Goal: Task Accomplishment & Management: Manage account settings

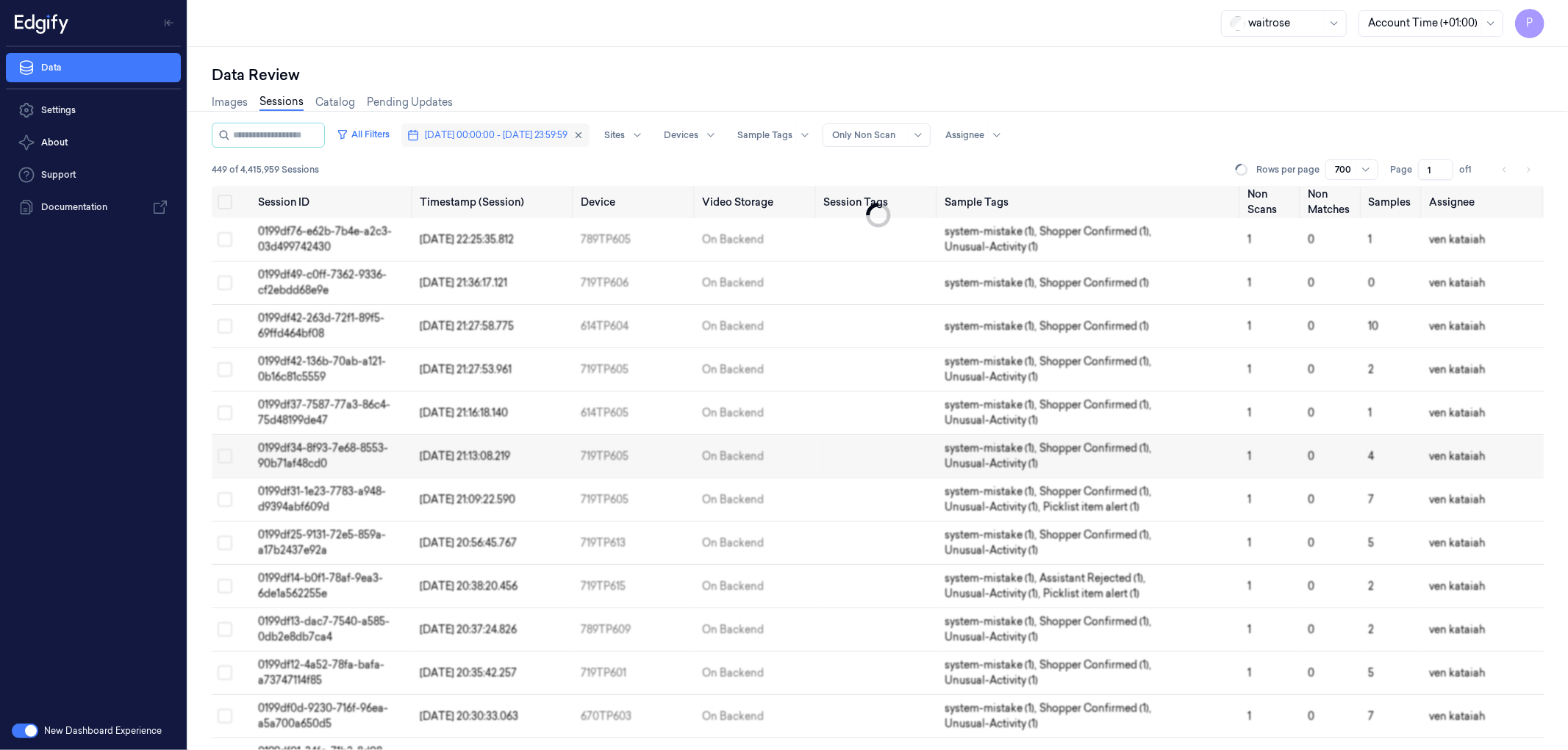
click at [518, 134] on span "[DATE] 00:00:00 - [DATE] 23:59:59" at bounding box center [496, 136] width 143 height 14
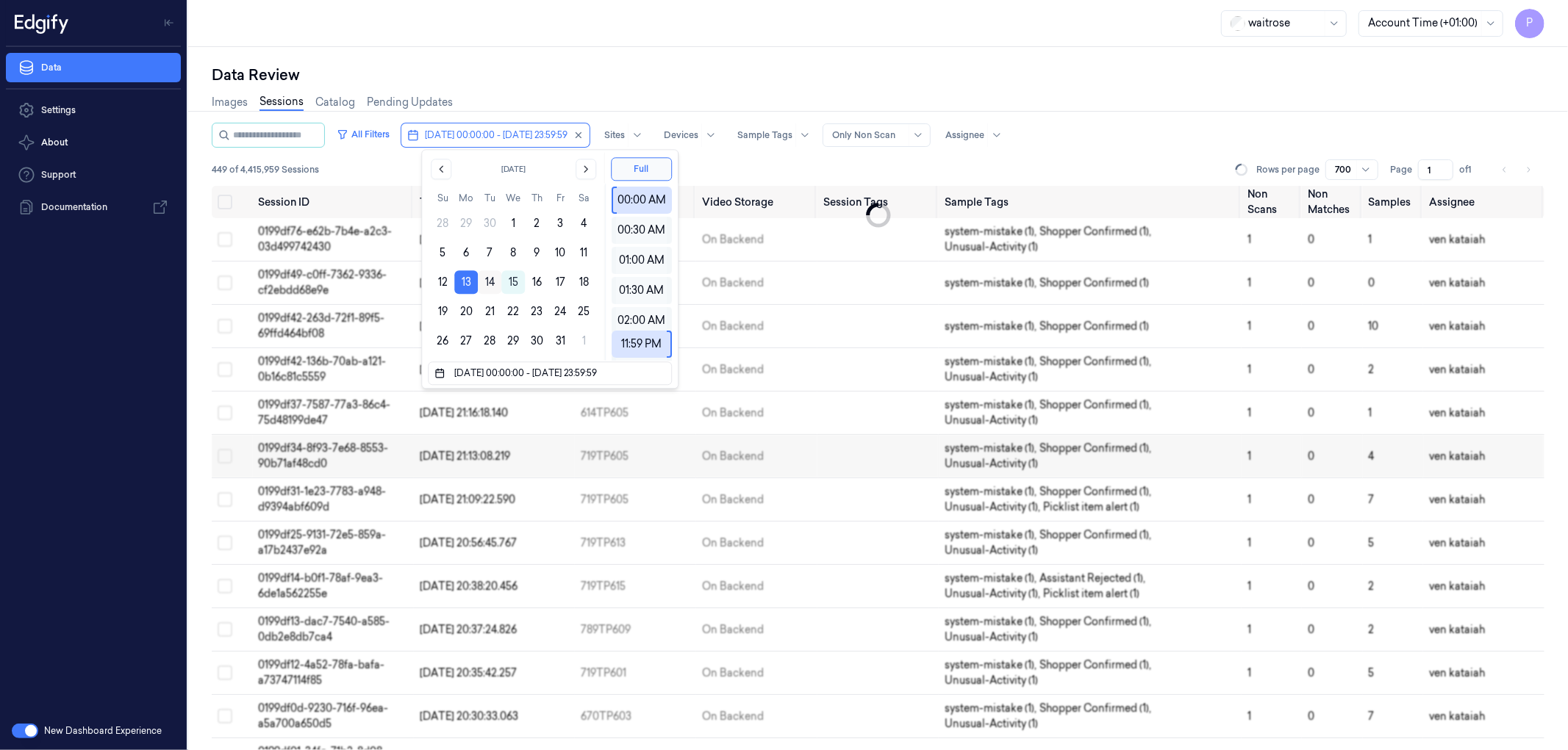
click at [490, 282] on button "14" at bounding box center [490, 282] width 24 height 24
type input "[DATE] 00:00:00 - [DATE] 23:59:59"
click at [619, 67] on div "Data Review" at bounding box center [877, 75] width 1332 height 20
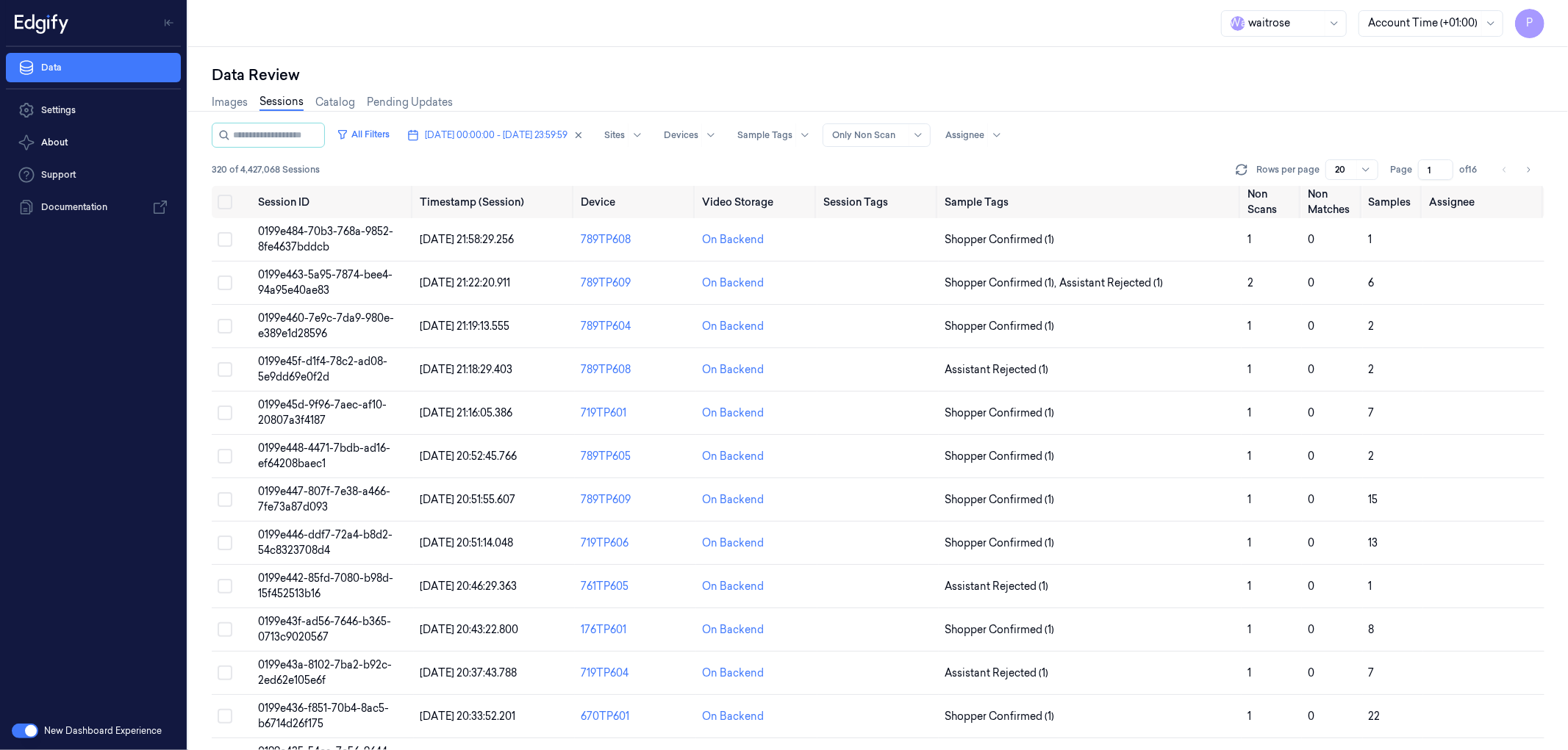
click at [219, 167] on span "320 of 4,427,068 Sessions" at bounding box center [265, 170] width 108 height 14
click at [731, 62] on div "Data Review Images Sessions Catalog Pending Updates All Filters 14/10/2025 00:0…" at bounding box center [877, 398] width 1379 height 703
click at [539, 134] on span "[DATE] 00:00:00 - [DATE] 23:59:59" at bounding box center [496, 136] width 143 height 14
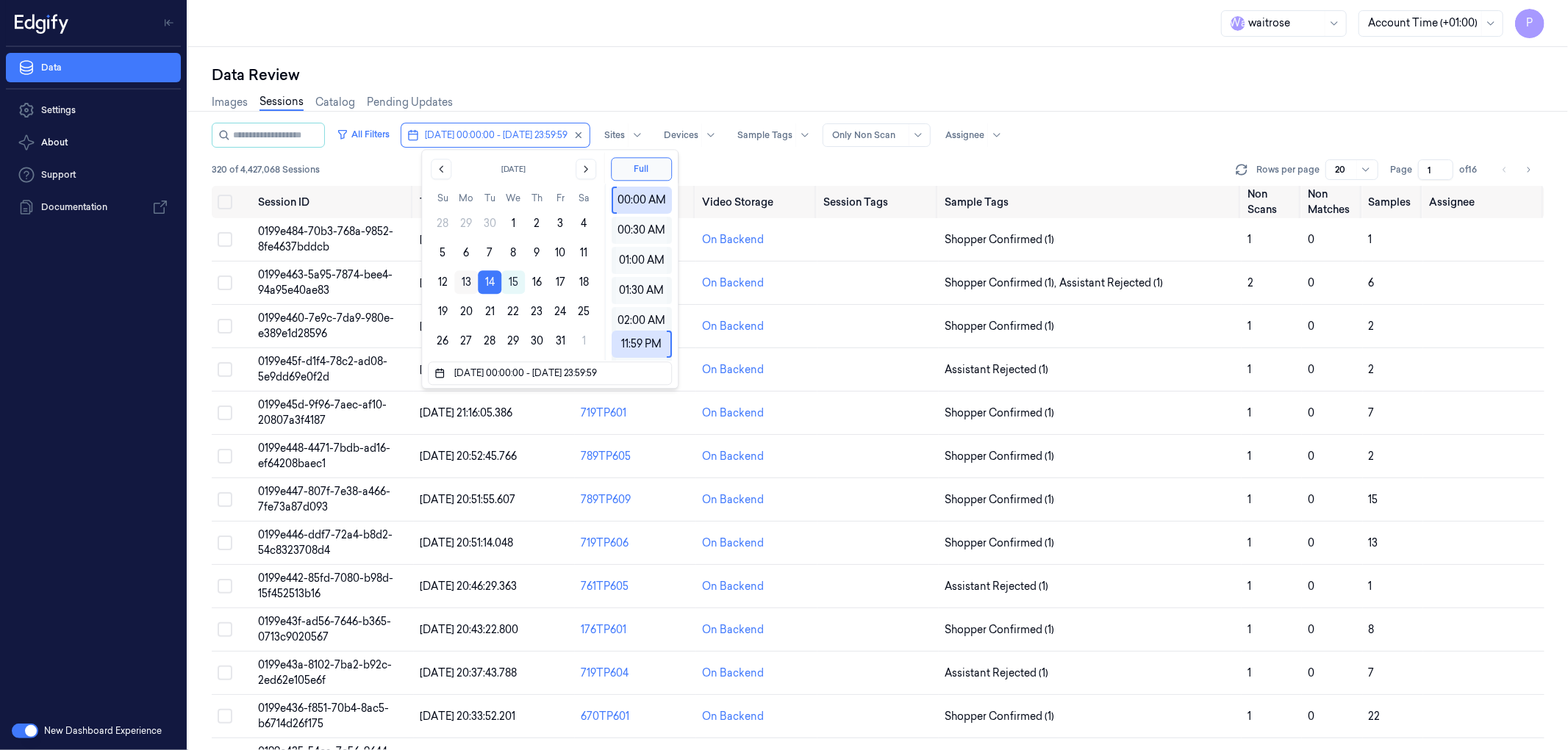
click at [467, 282] on button "13" at bounding box center [466, 282] width 24 height 24
click at [469, 278] on button "13" at bounding box center [466, 282] width 24 height 24
type input "[DATE] 00:00:00 - [DATE] 23:59:59"
click at [653, 87] on div "Images Sessions Catalog Pending Updates" at bounding box center [877, 104] width 1332 height 38
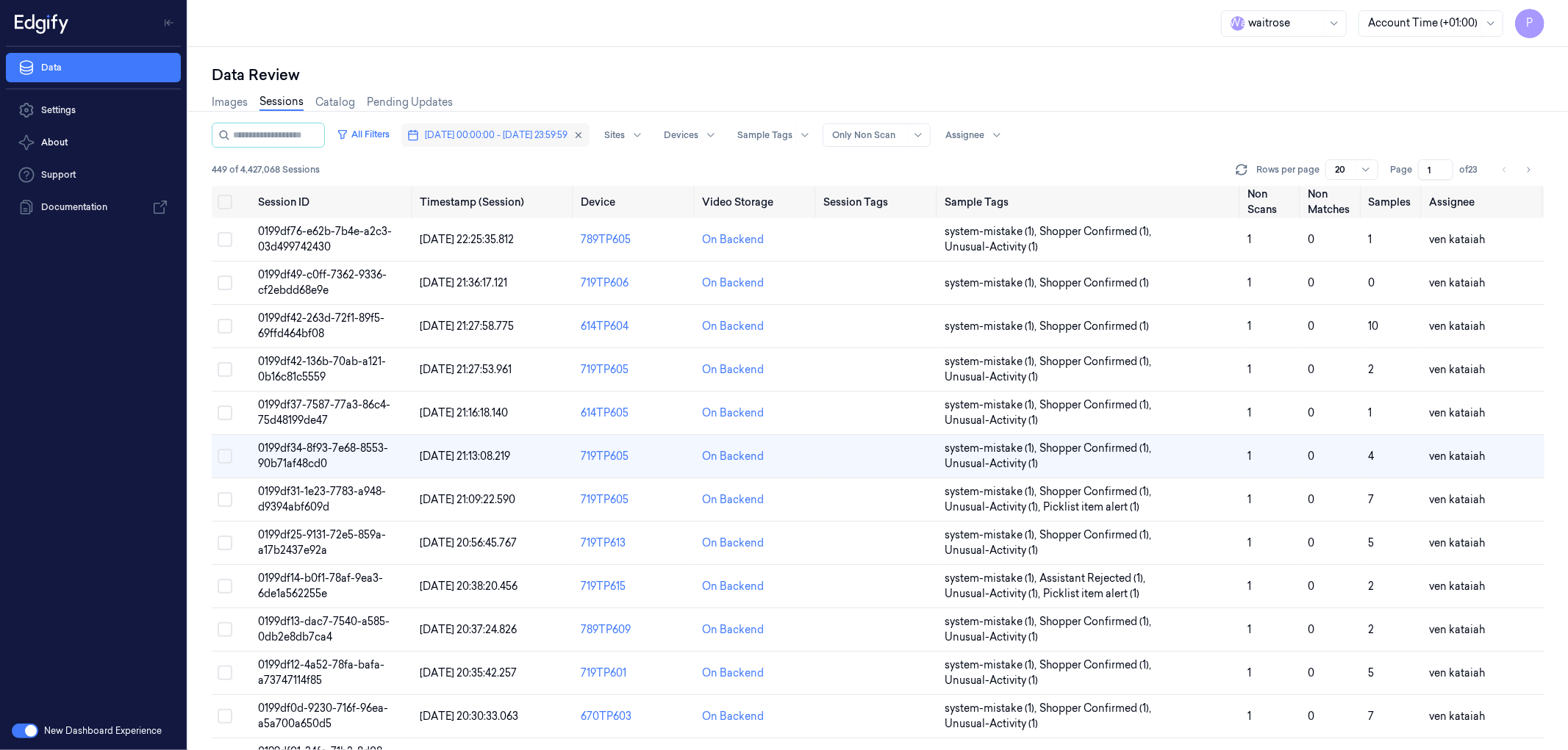
click at [535, 130] on span "[DATE] 00:00:00 - [DATE] 23:59:59" at bounding box center [496, 136] width 143 height 14
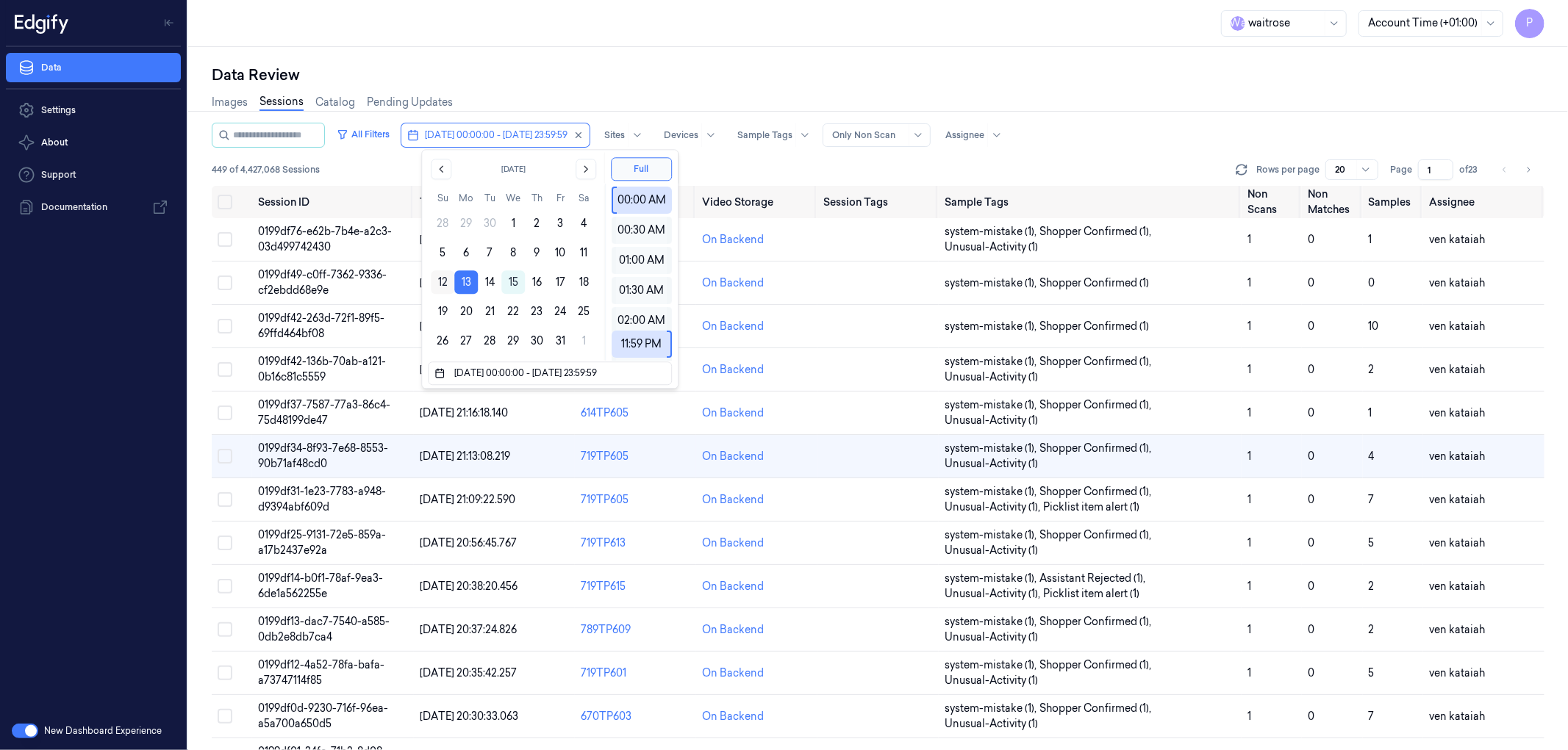
click at [442, 280] on button "12" at bounding box center [443, 282] width 24 height 24
type input "12/10/2025 00:00:00 - 12/10/2025 23:59:59"
click at [611, 89] on div "Images Sessions Catalog Pending Updates" at bounding box center [877, 104] width 1332 height 38
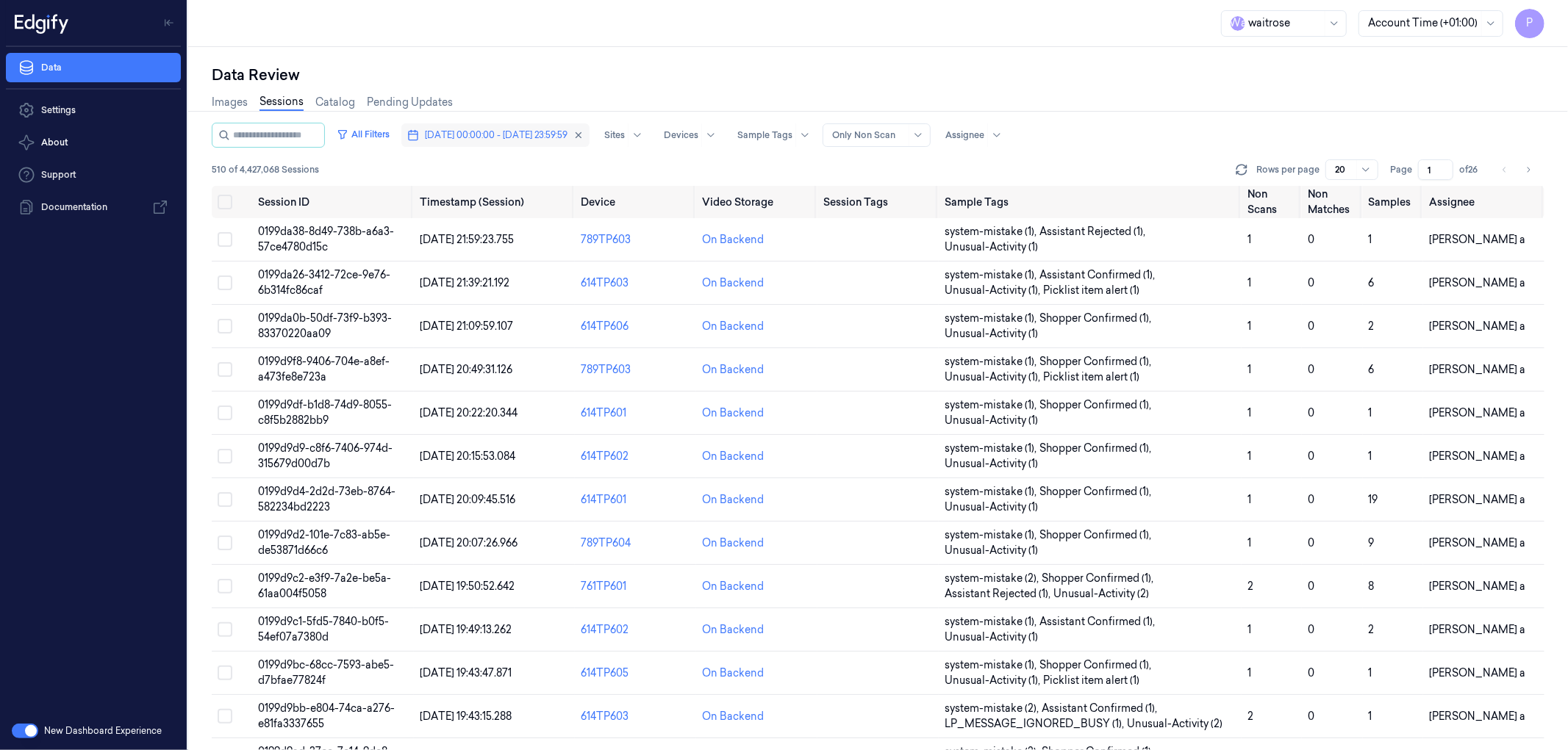
click at [568, 136] on span "12/10/2025 00:00:00 - 12/10/2025 23:59:59" at bounding box center [496, 136] width 143 height 14
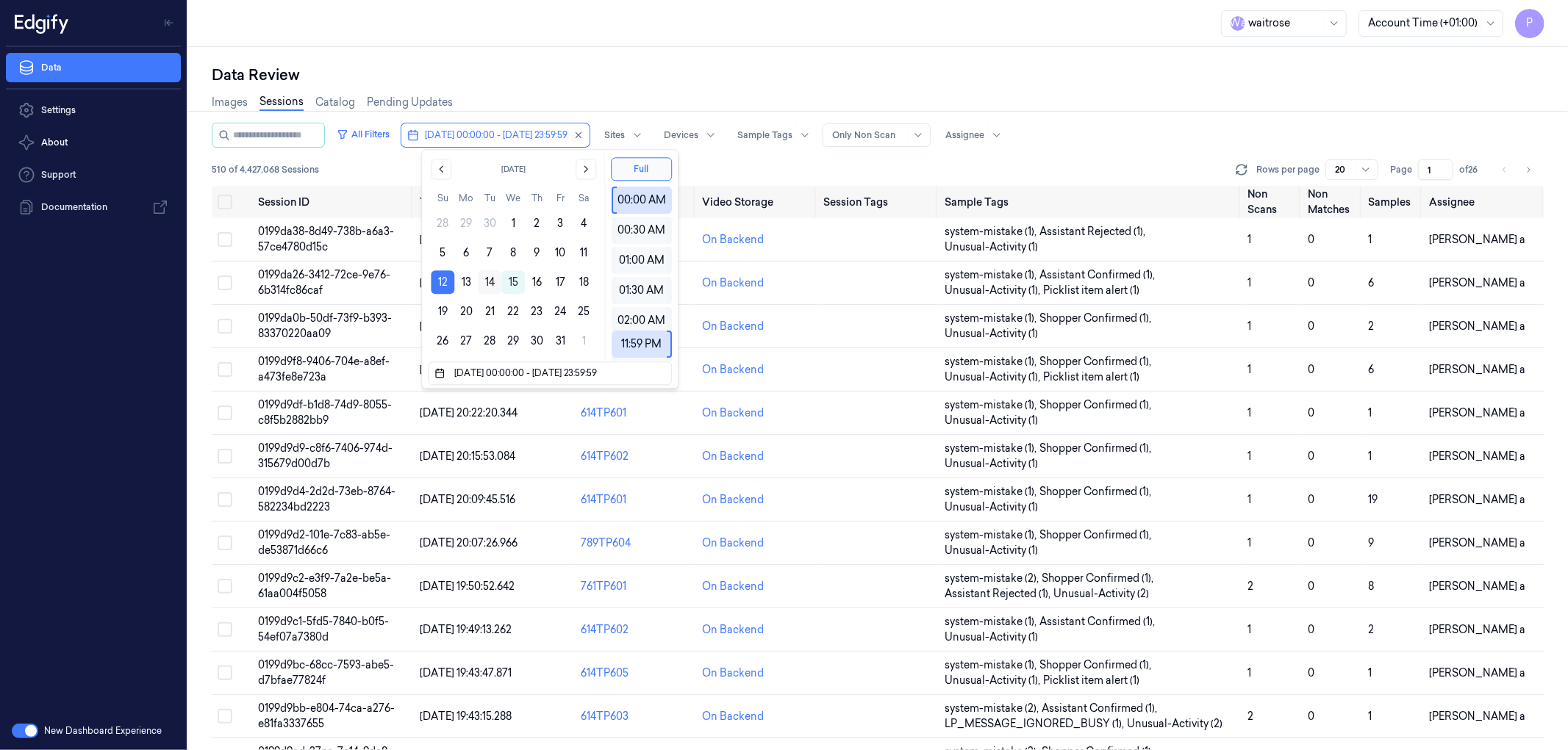
click at [491, 278] on button "14" at bounding box center [490, 282] width 24 height 24
click at [493, 278] on button "14" at bounding box center [490, 282] width 24 height 24
type input "[DATE] 00:00:00 - [DATE] 23:59:59"
click at [592, 57] on div "Data Review Images Sessions Catalog Pending Updates All Filters 14/10/2025 00:0…" at bounding box center [877, 398] width 1379 height 703
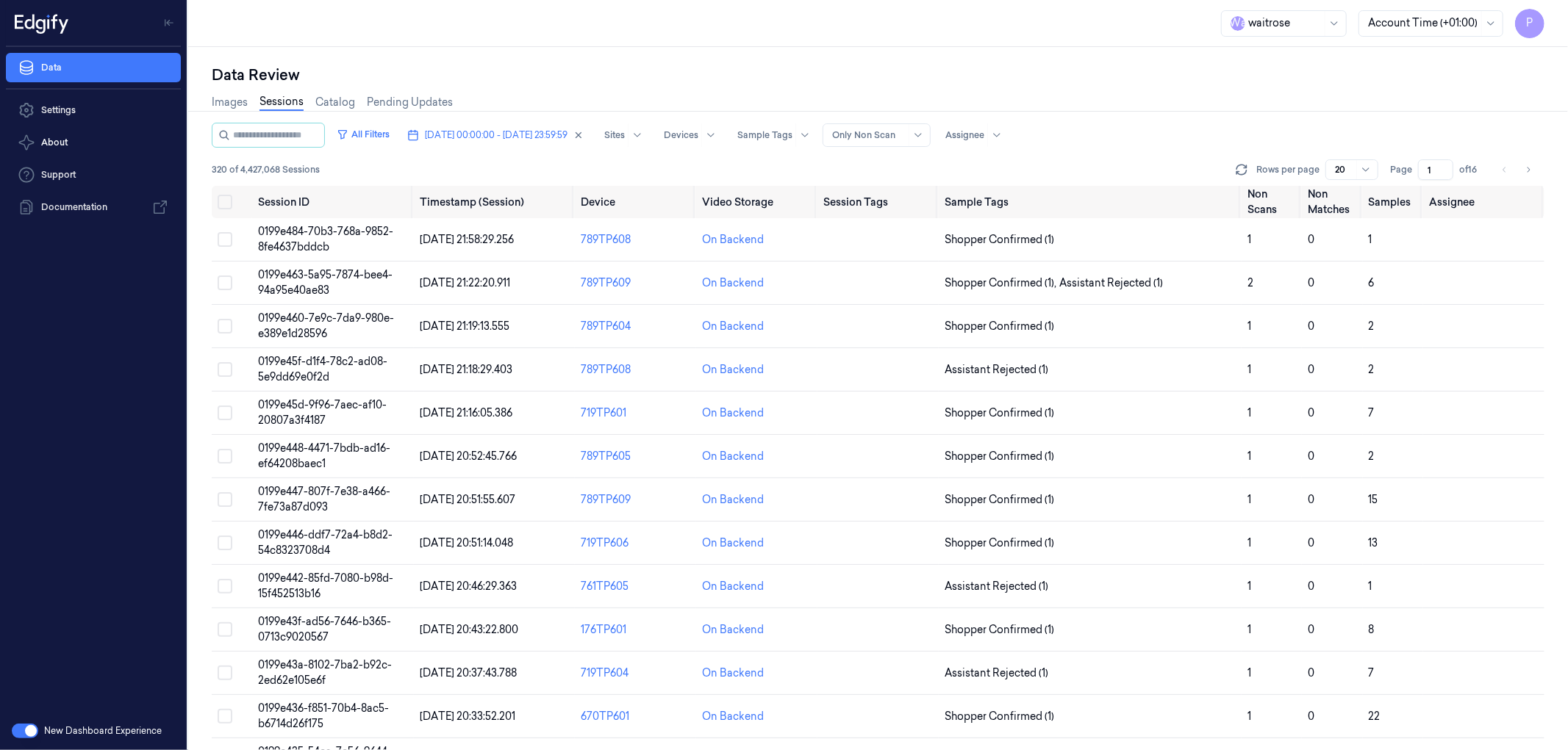
click at [632, 85] on div "Images Sessions Catalog Pending Updates" at bounding box center [877, 104] width 1332 height 38
click at [1027, 86] on div "Images Sessions Catalog Pending Updates" at bounding box center [877, 104] width 1332 height 38
click at [1105, 82] on div "Data Review" at bounding box center [877, 75] width 1332 height 20
click at [821, 72] on div "Data Review" at bounding box center [877, 75] width 1332 height 20
click at [1136, 77] on div "Data Review" at bounding box center [877, 75] width 1332 height 20
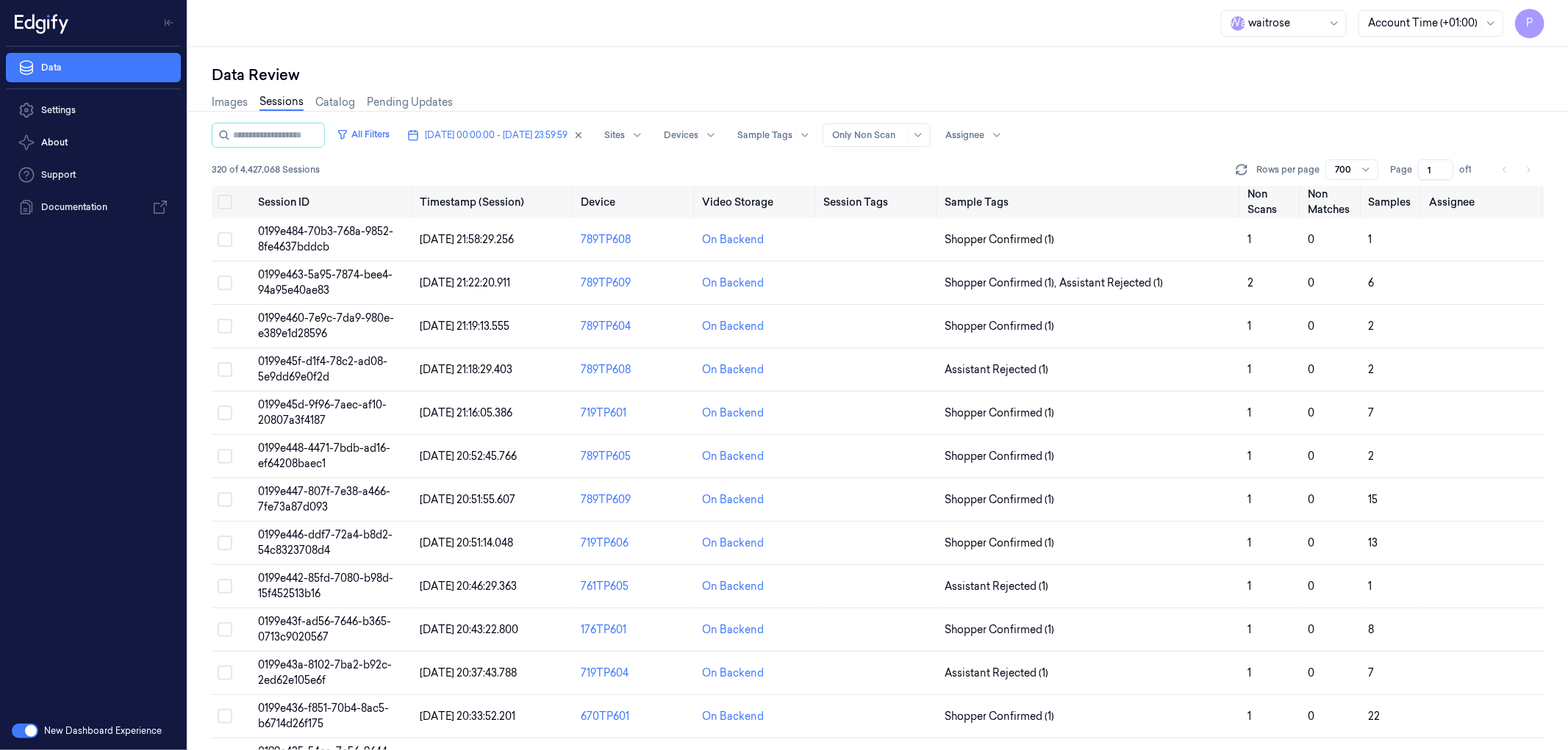
click at [868, 53] on div "Data Review Images Sessions Catalog Pending Updates All Filters [DATE] 00:00:00…" at bounding box center [877, 398] width 1379 height 703
click at [1245, 166] on icon at bounding box center [1241, 169] width 15 height 15
click at [226, 197] on button "Select all" at bounding box center [224, 201] width 15 height 15
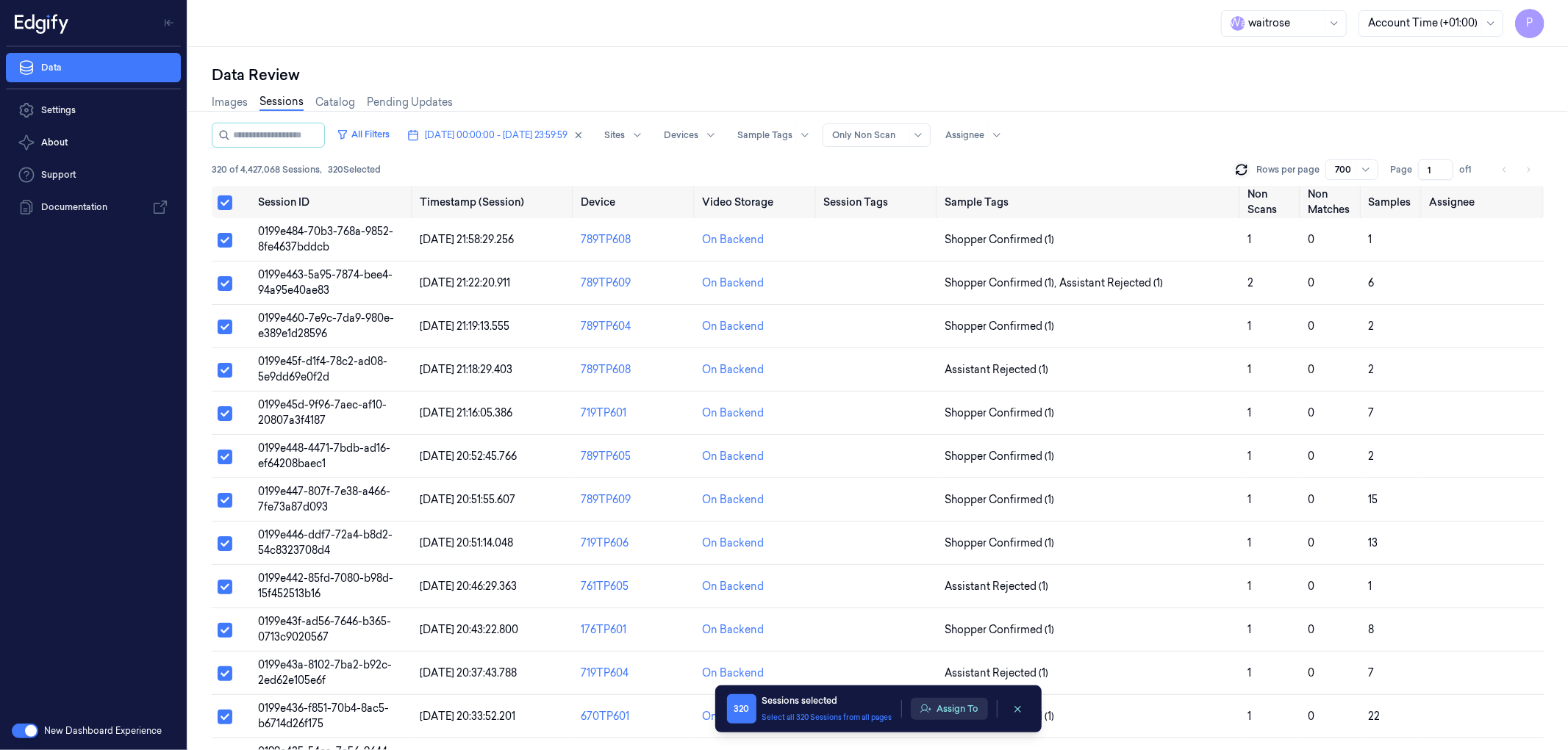
click at [959, 707] on button "Assign To" at bounding box center [949, 709] width 77 height 22
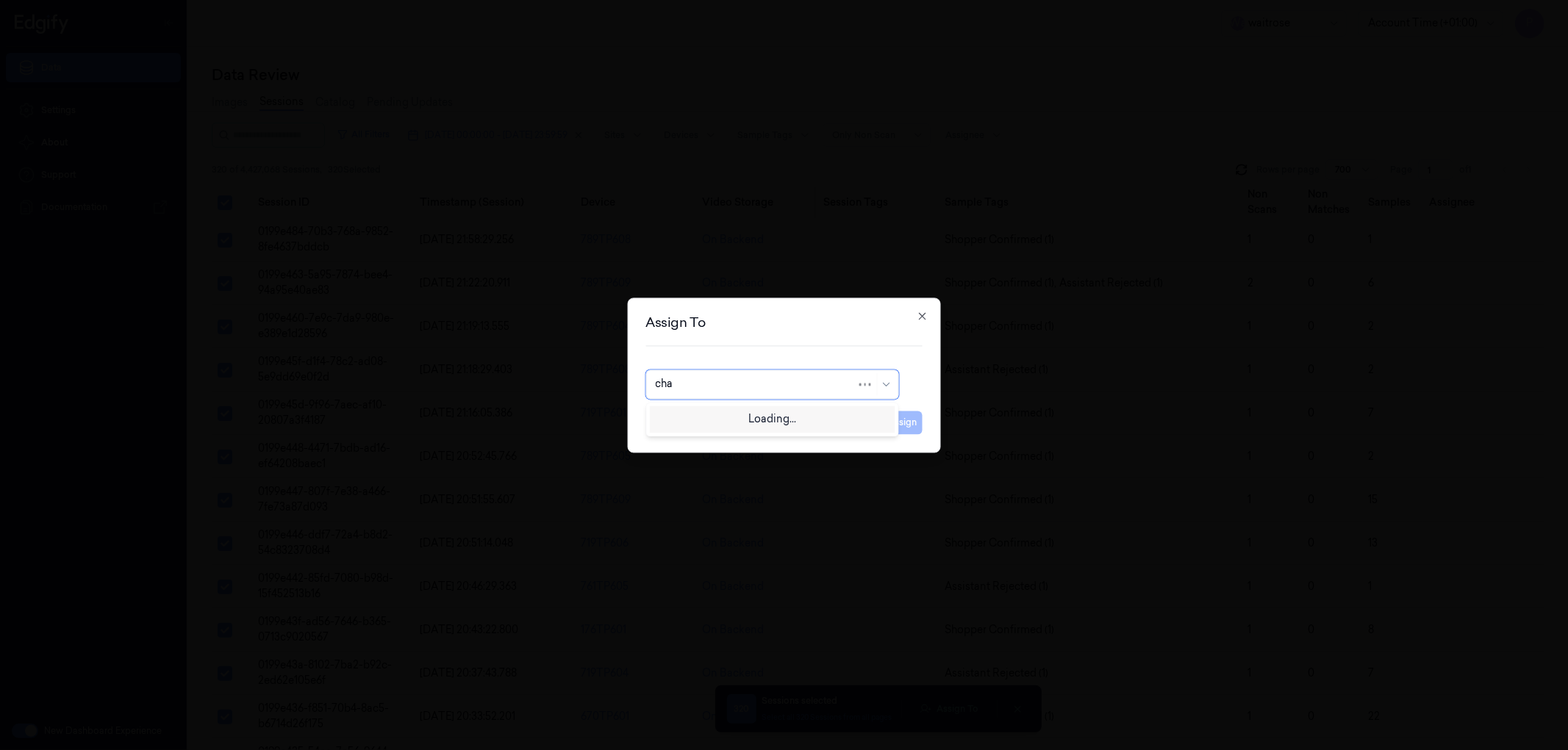
type input "chan"
click at [772, 419] on div "Chandu a" at bounding box center [772, 418] width 234 height 15
click at [901, 424] on button "Assign" at bounding box center [901, 422] width 40 height 24
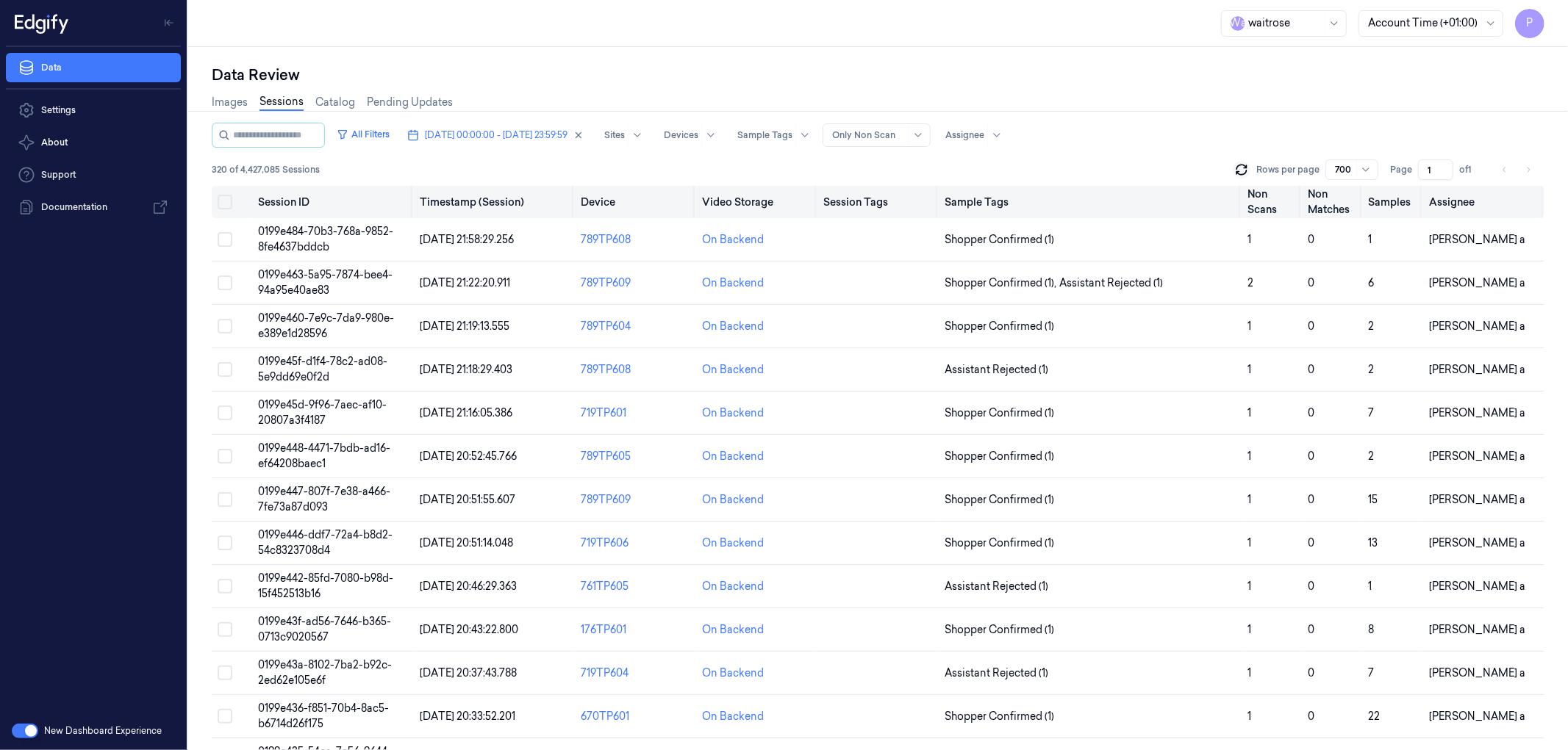
click at [229, 197] on button "Select all" at bounding box center [224, 201] width 15 height 15
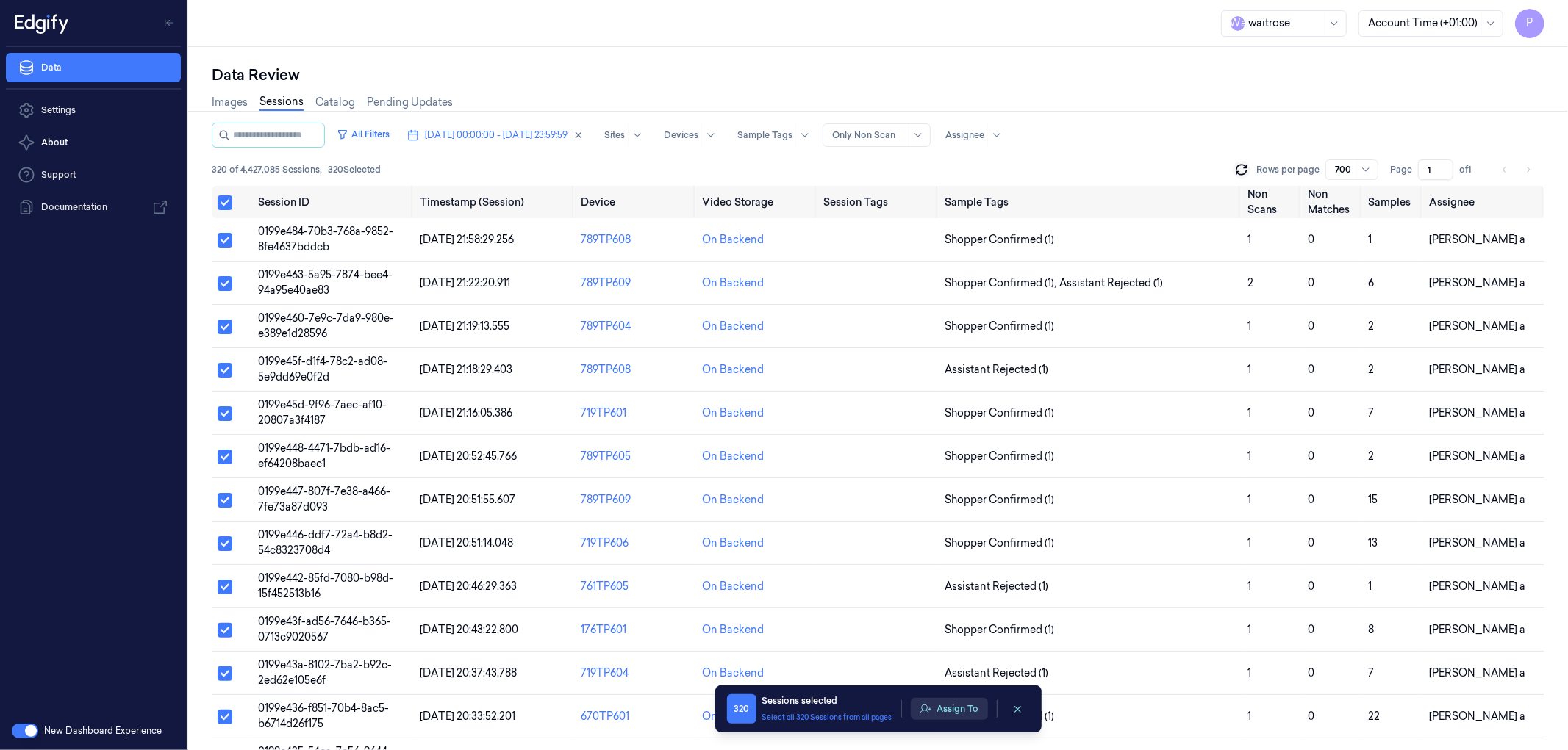
click at [945, 713] on button "Assign To" at bounding box center [949, 709] width 77 height 22
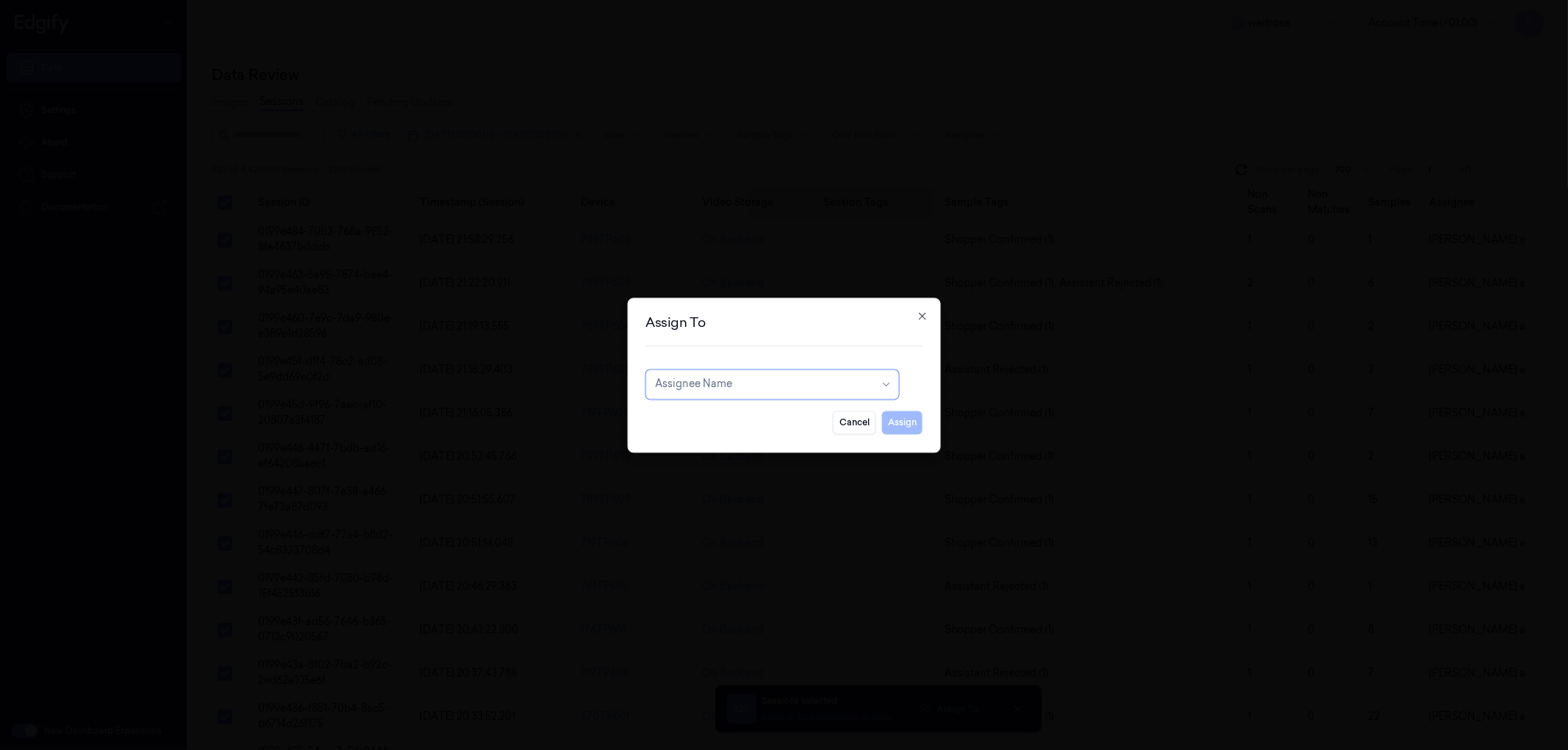
click at [772, 389] on div at bounding box center [764, 385] width 219 height 15
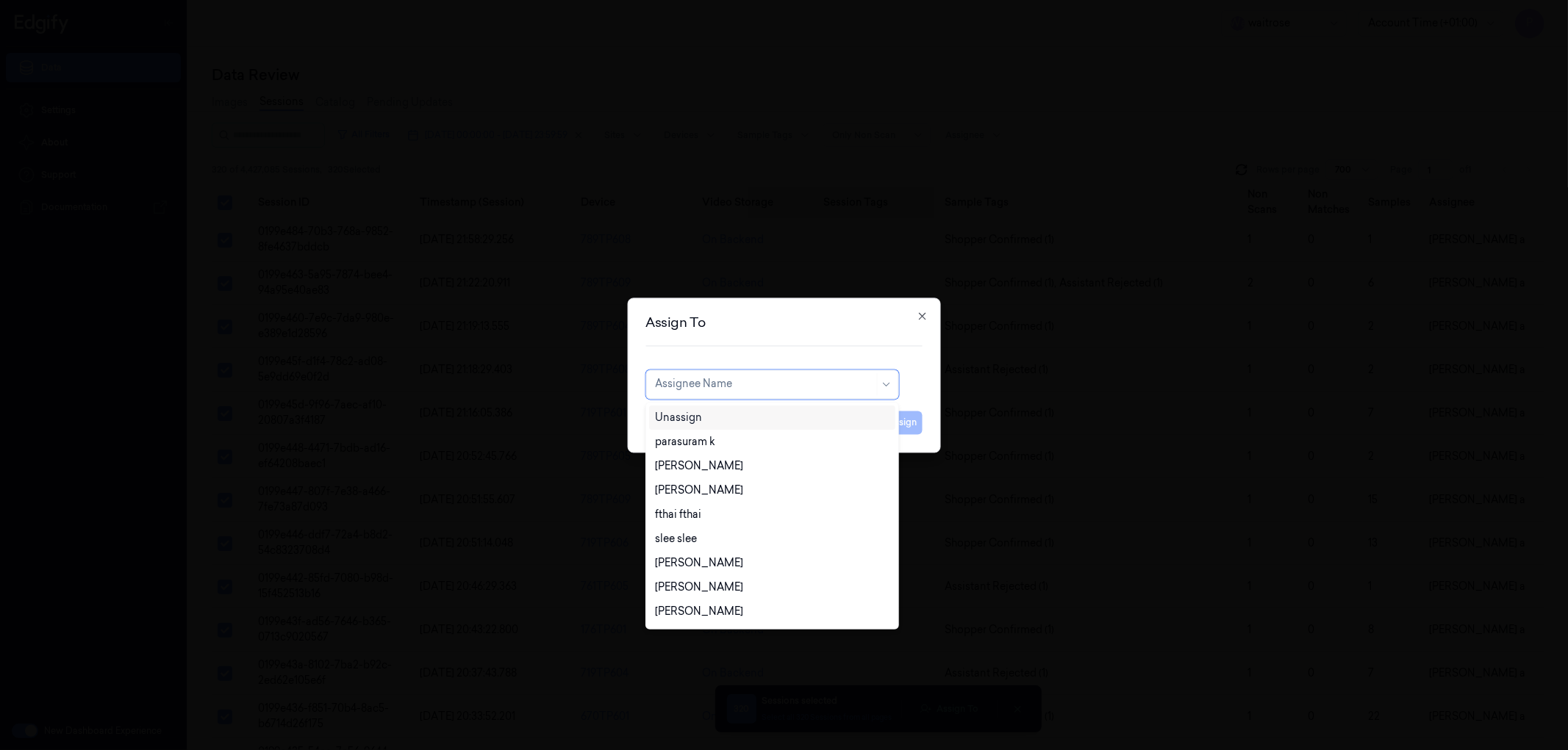
click at [749, 413] on div "Unassign" at bounding box center [772, 418] width 234 height 15
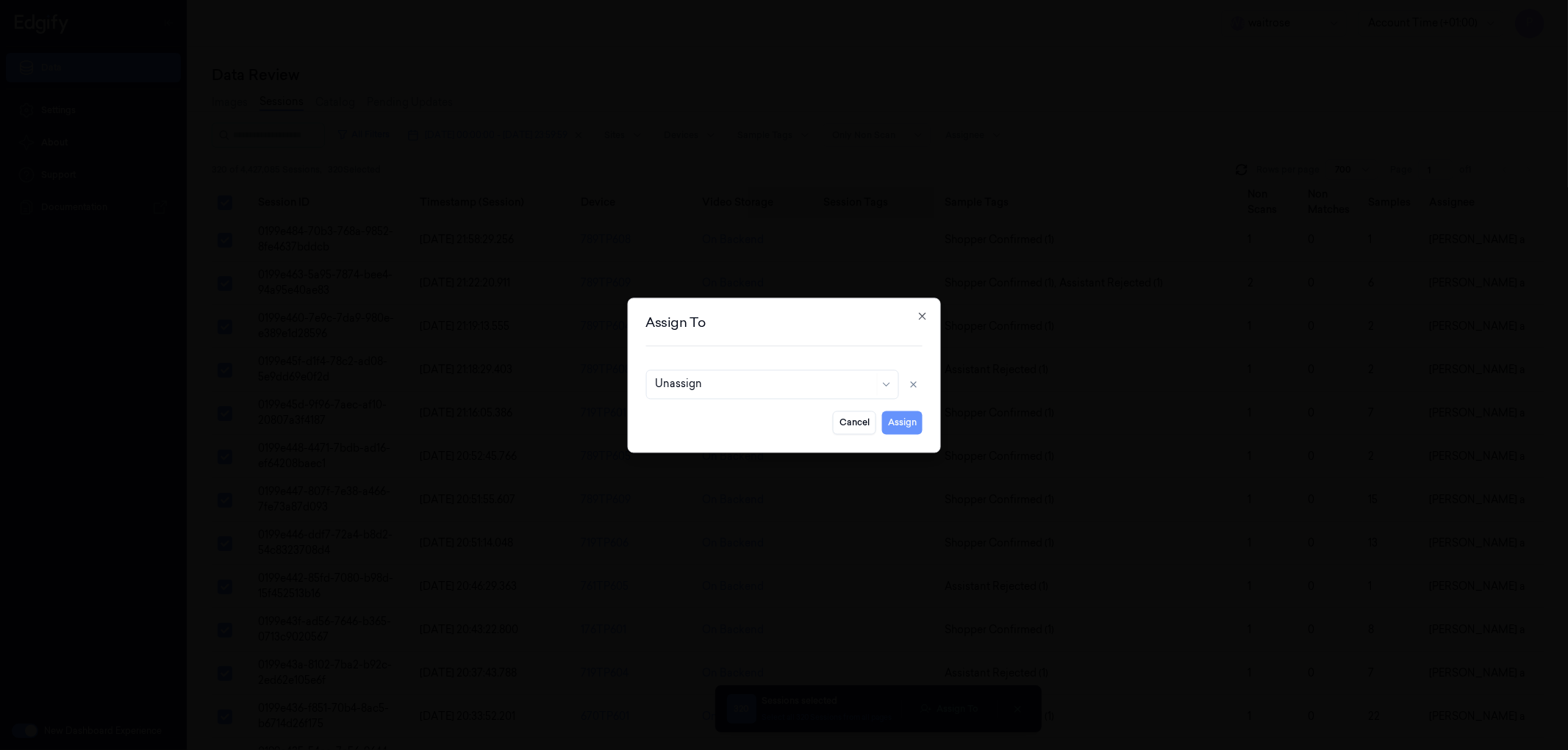
click at [901, 413] on button "Assign" at bounding box center [901, 422] width 40 height 24
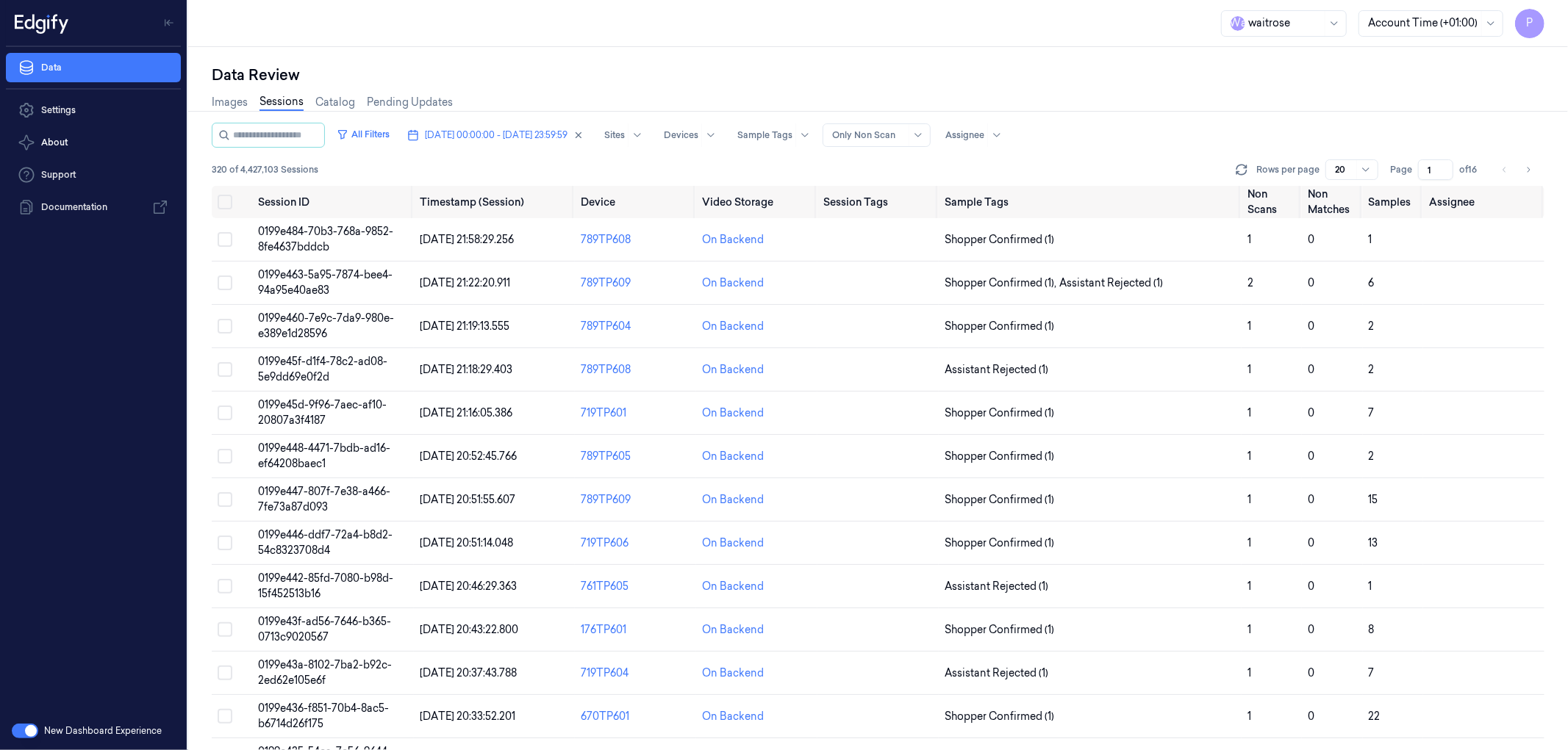
click at [1062, 63] on div "Data Review Images Sessions Catalog Pending Updates All Filters 14/10/2025 00:0…" at bounding box center [877, 398] width 1379 height 703
click at [223, 197] on button "Select all" at bounding box center [224, 201] width 15 height 15
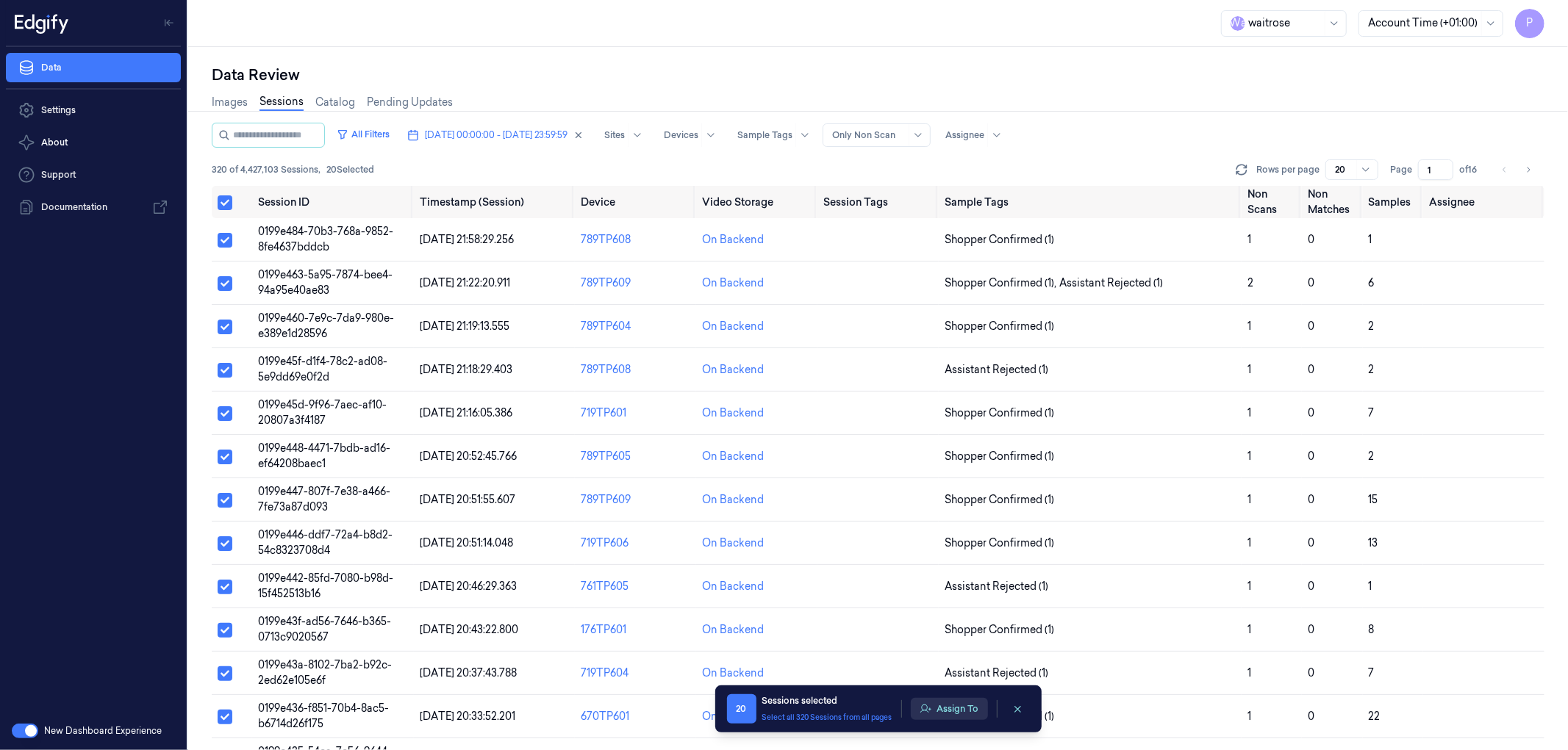
click at [961, 701] on button "Assign To" at bounding box center [949, 709] width 77 height 22
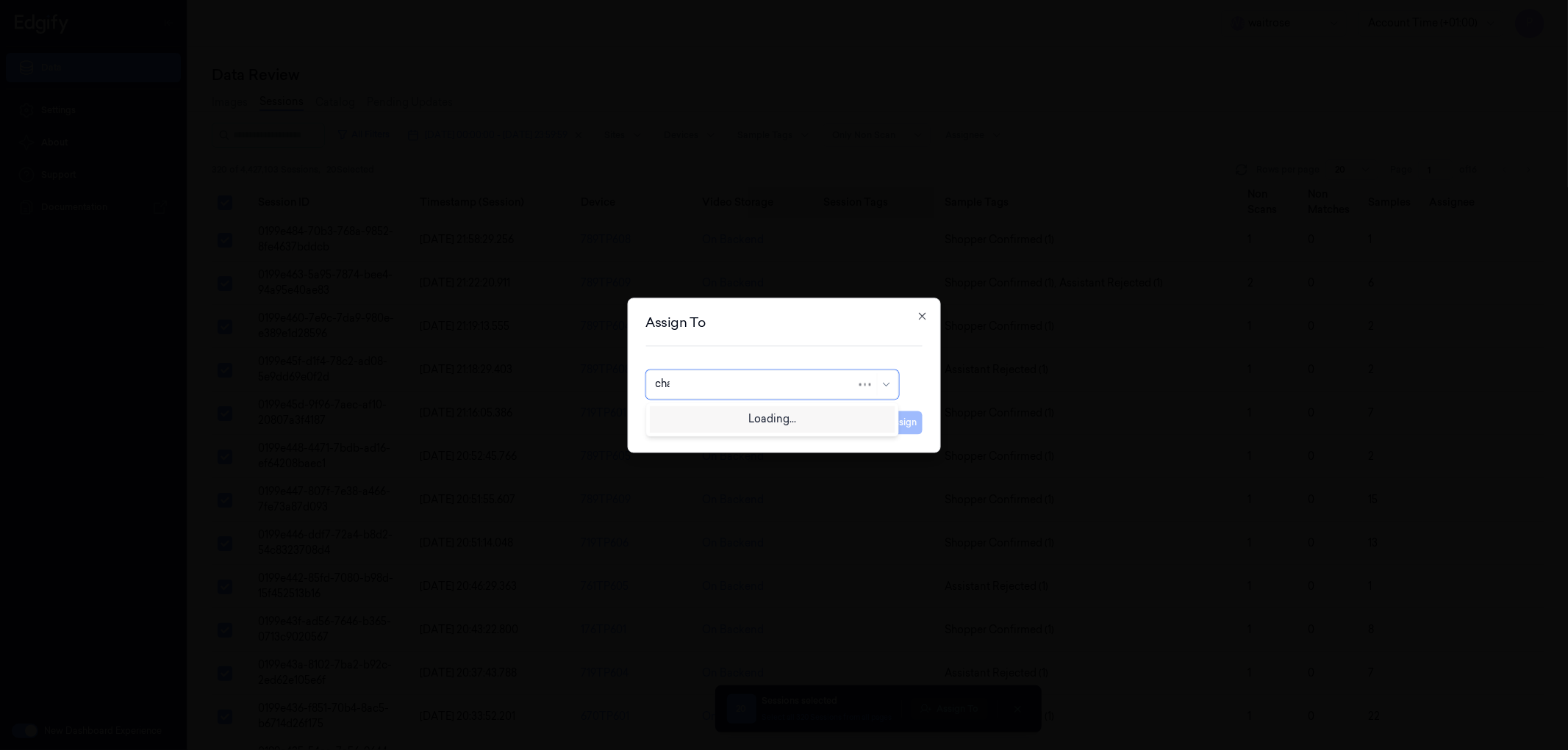
type input "chan"
click at [733, 420] on div "Chandu a" at bounding box center [772, 418] width 234 height 15
click at [895, 423] on button "Assign" at bounding box center [901, 422] width 40 height 24
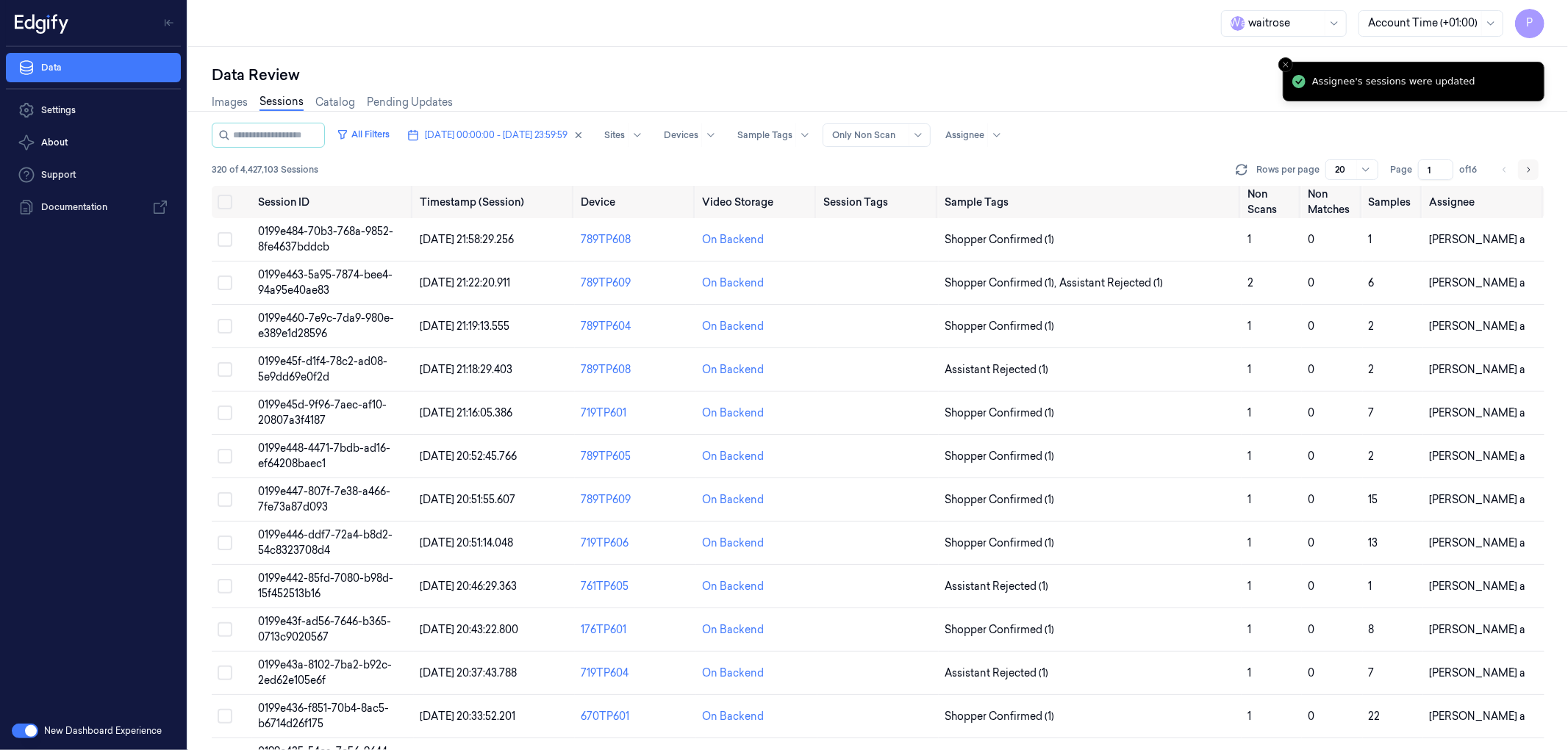
click at [1527, 166] on icon "Go to next page" at bounding box center [1528, 170] width 9 height 12
type input "2"
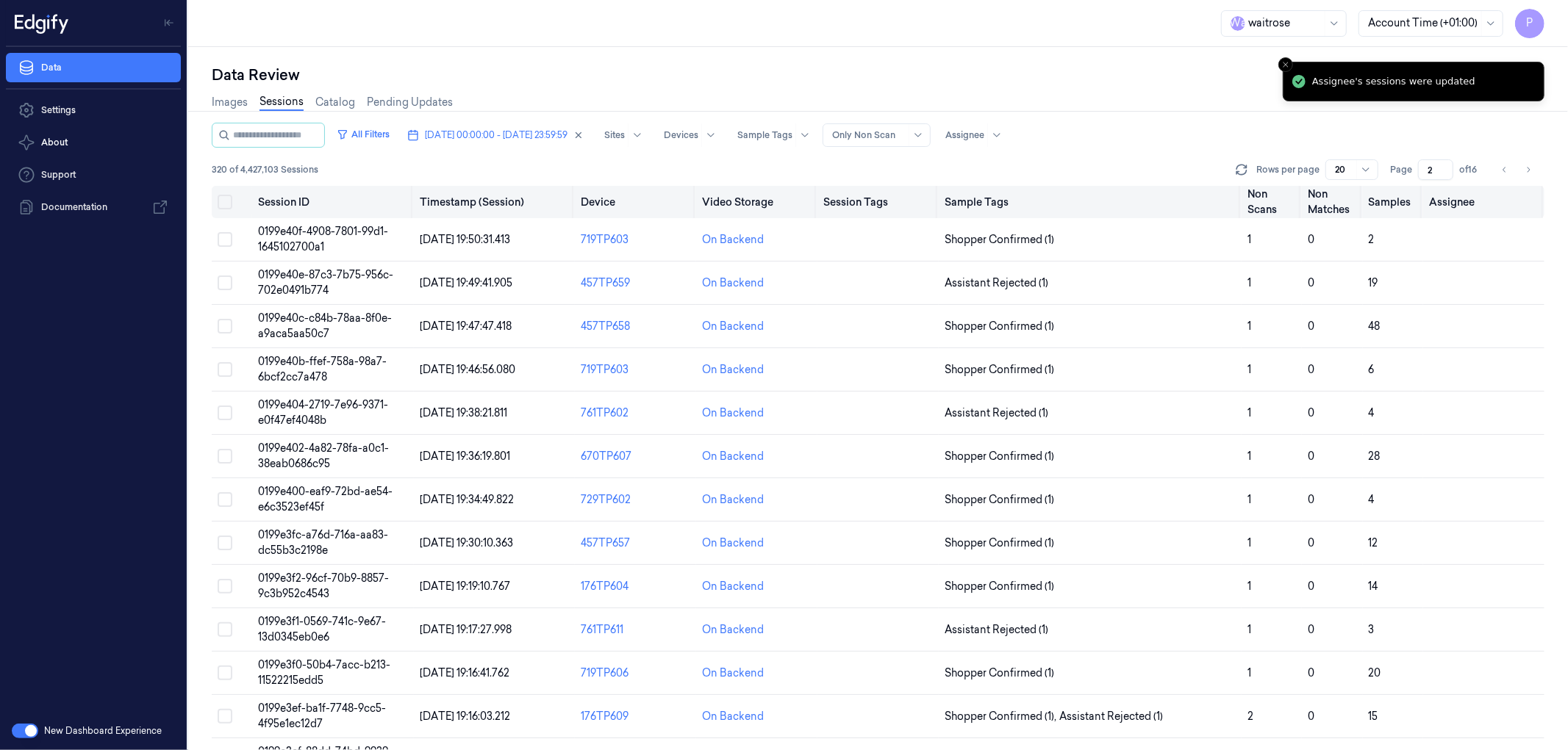
click at [229, 201] on button "Select all" at bounding box center [224, 201] width 15 height 15
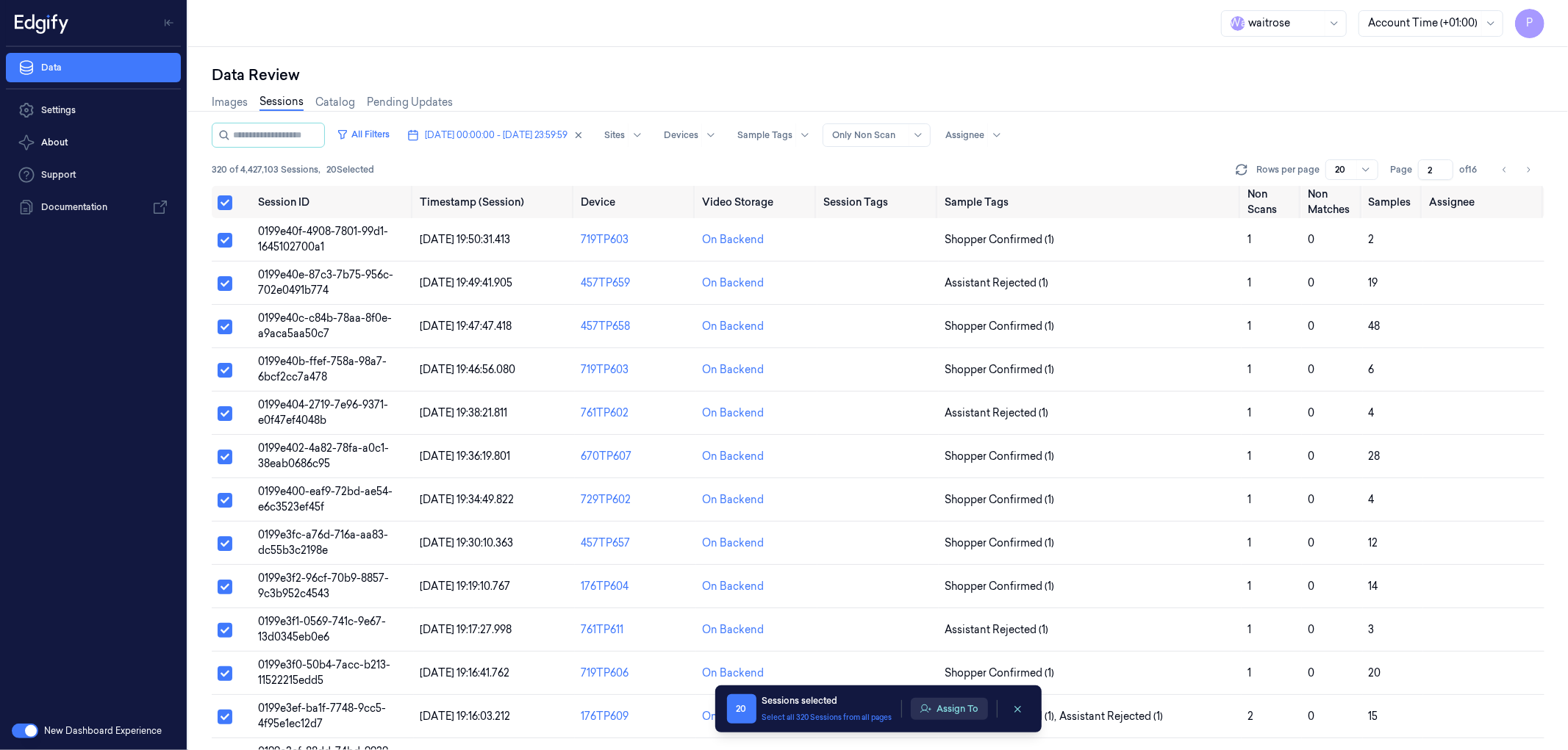
click at [949, 717] on button "Assign To" at bounding box center [949, 709] width 77 height 22
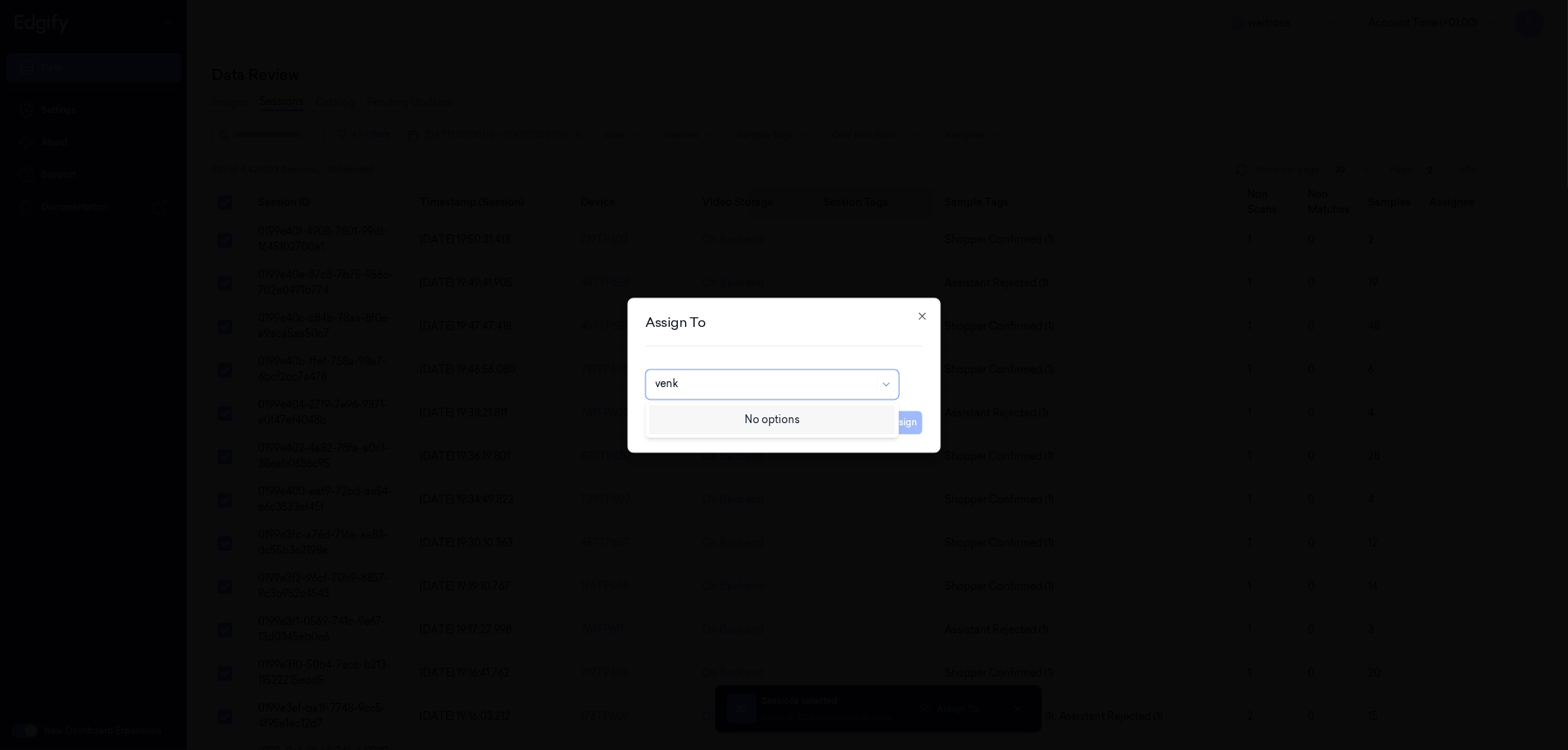
type input "ven"
click at [744, 425] on div "ven kataiah" at bounding box center [772, 418] width 234 height 15
click at [895, 427] on button "Assign" at bounding box center [901, 422] width 40 height 24
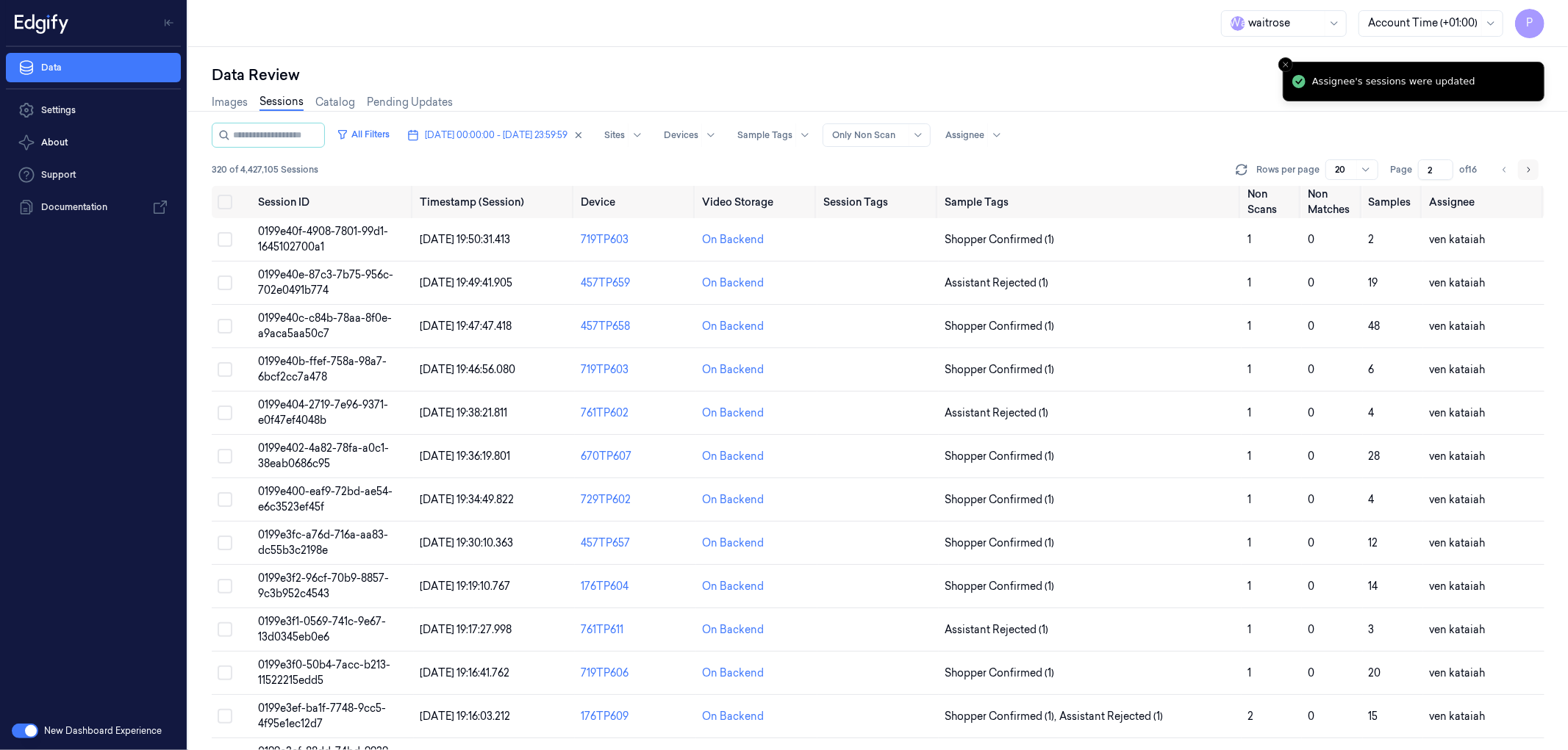
click at [1531, 166] on icon "Go to next page" at bounding box center [1528, 170] width 9 height 12
type input "3"
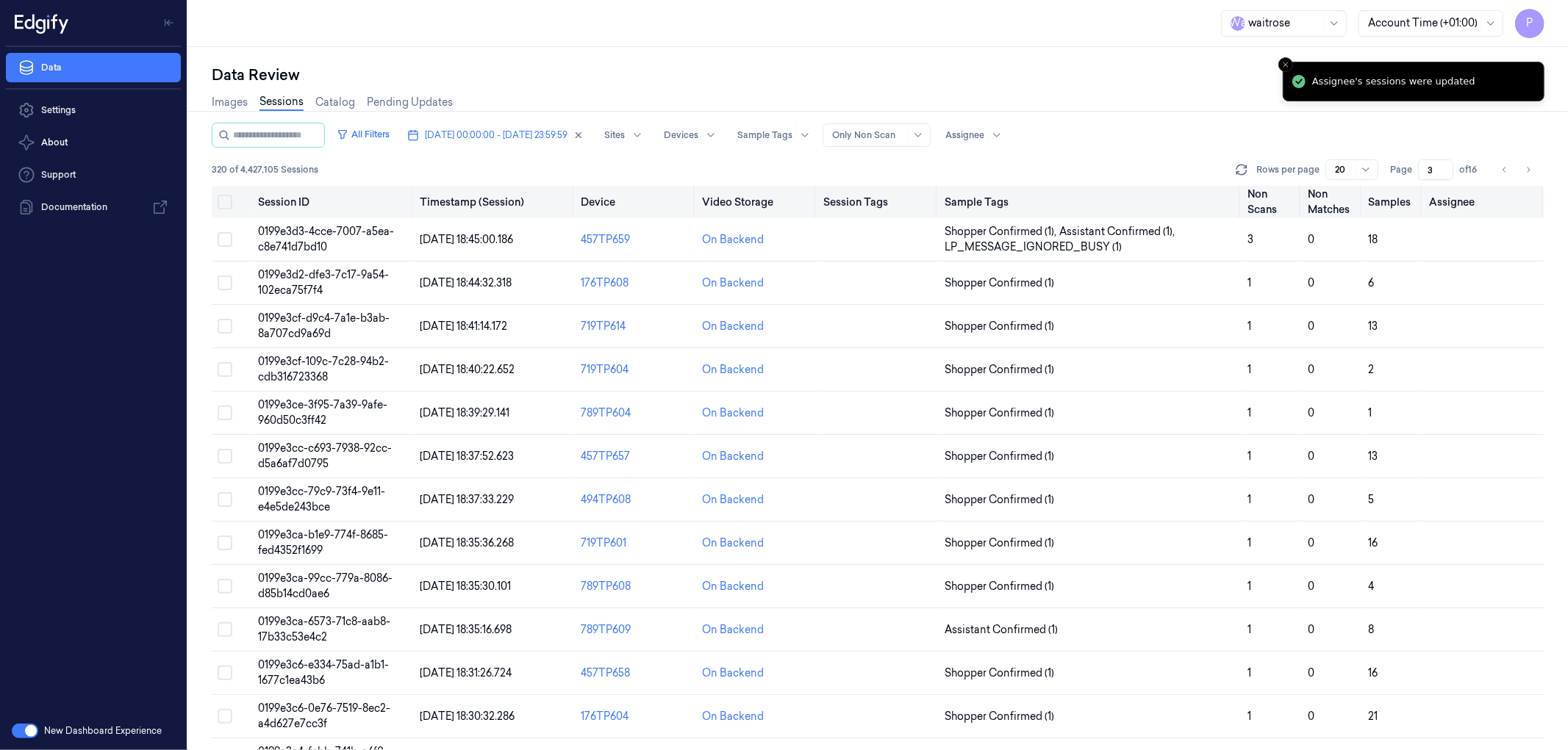
click at [225, 201] on button "Select all" at bounding box center [224, 201] width 15 height 15
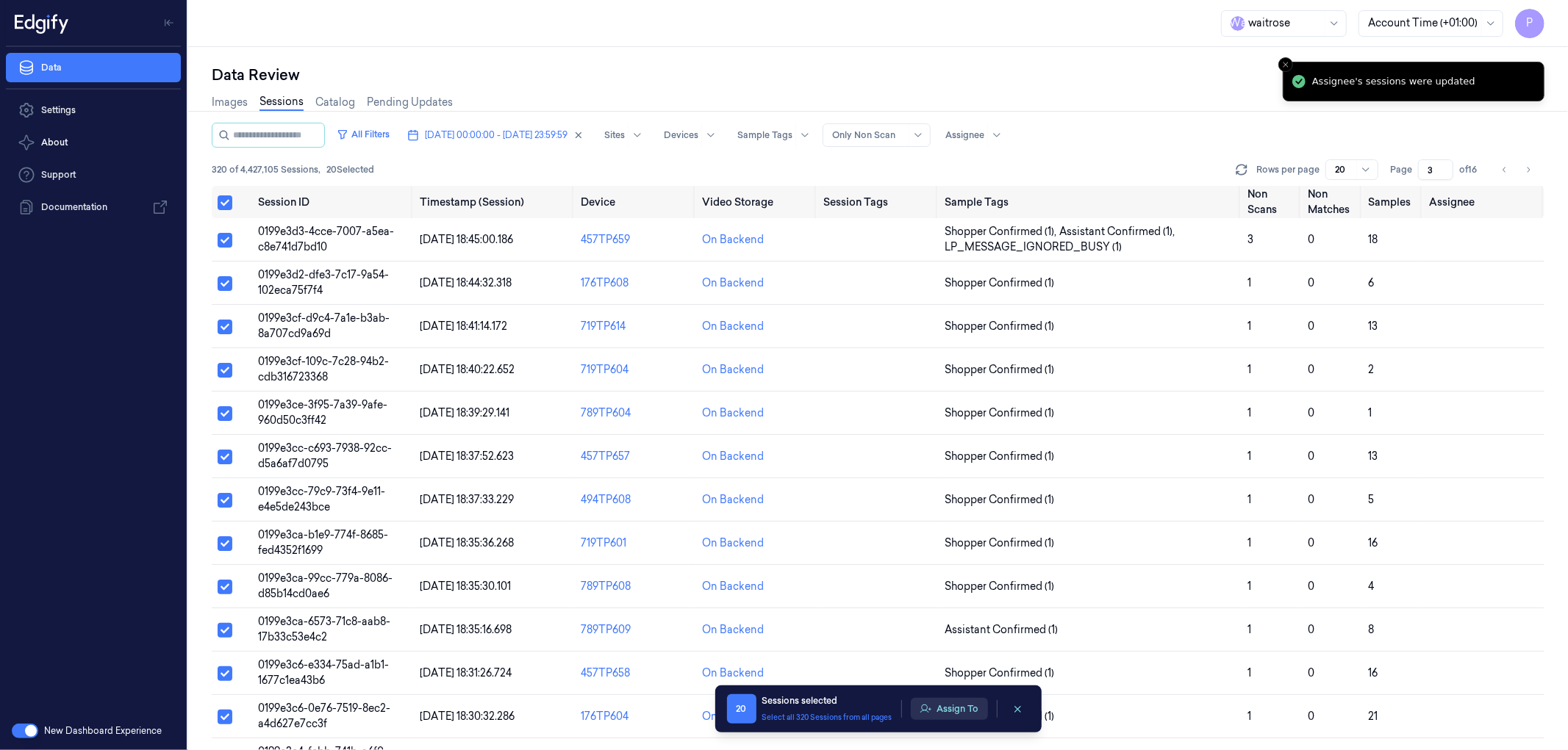
click at [956, 709] on button "Assign To" at bounding box center [949, 709] width 77 height 22
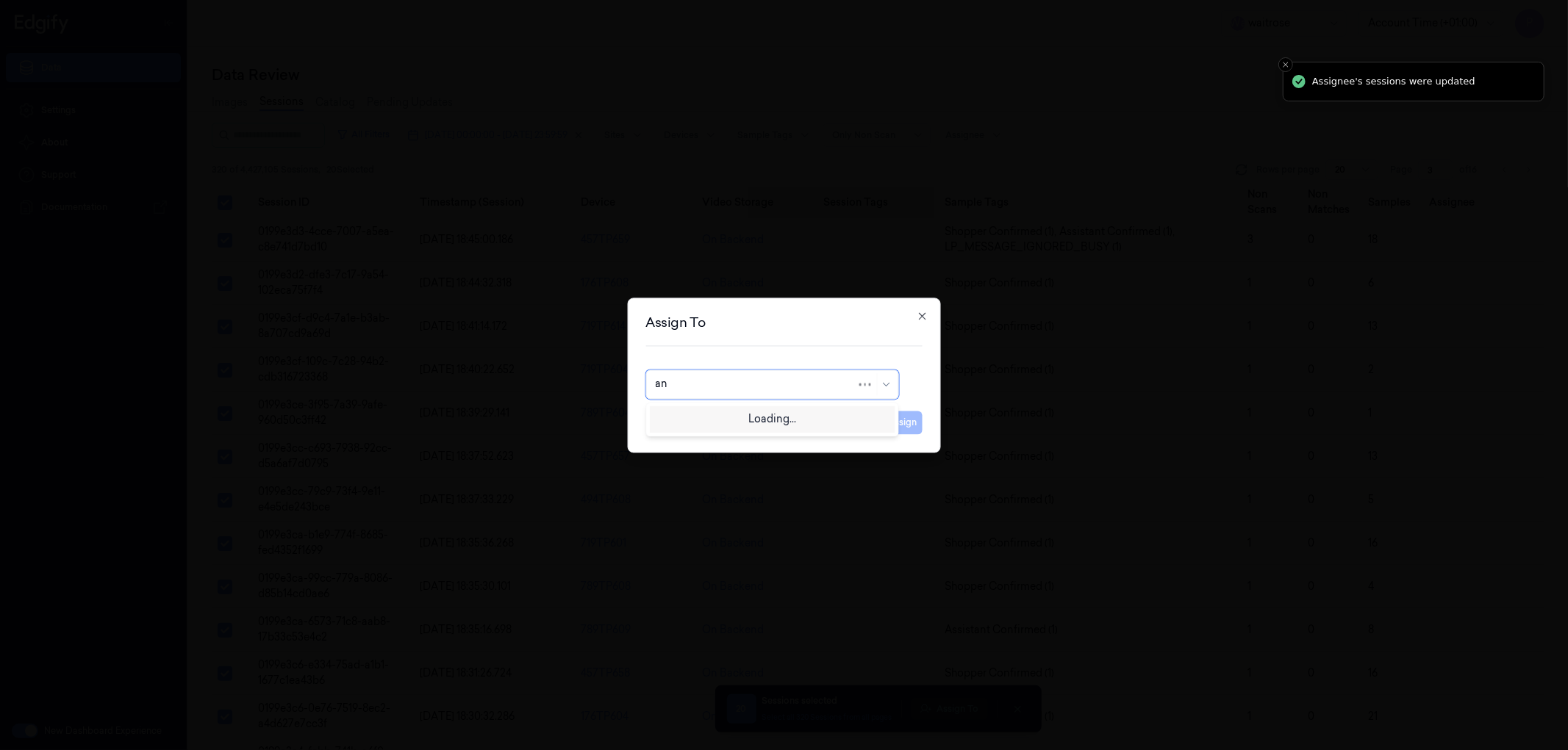
type input "ank"
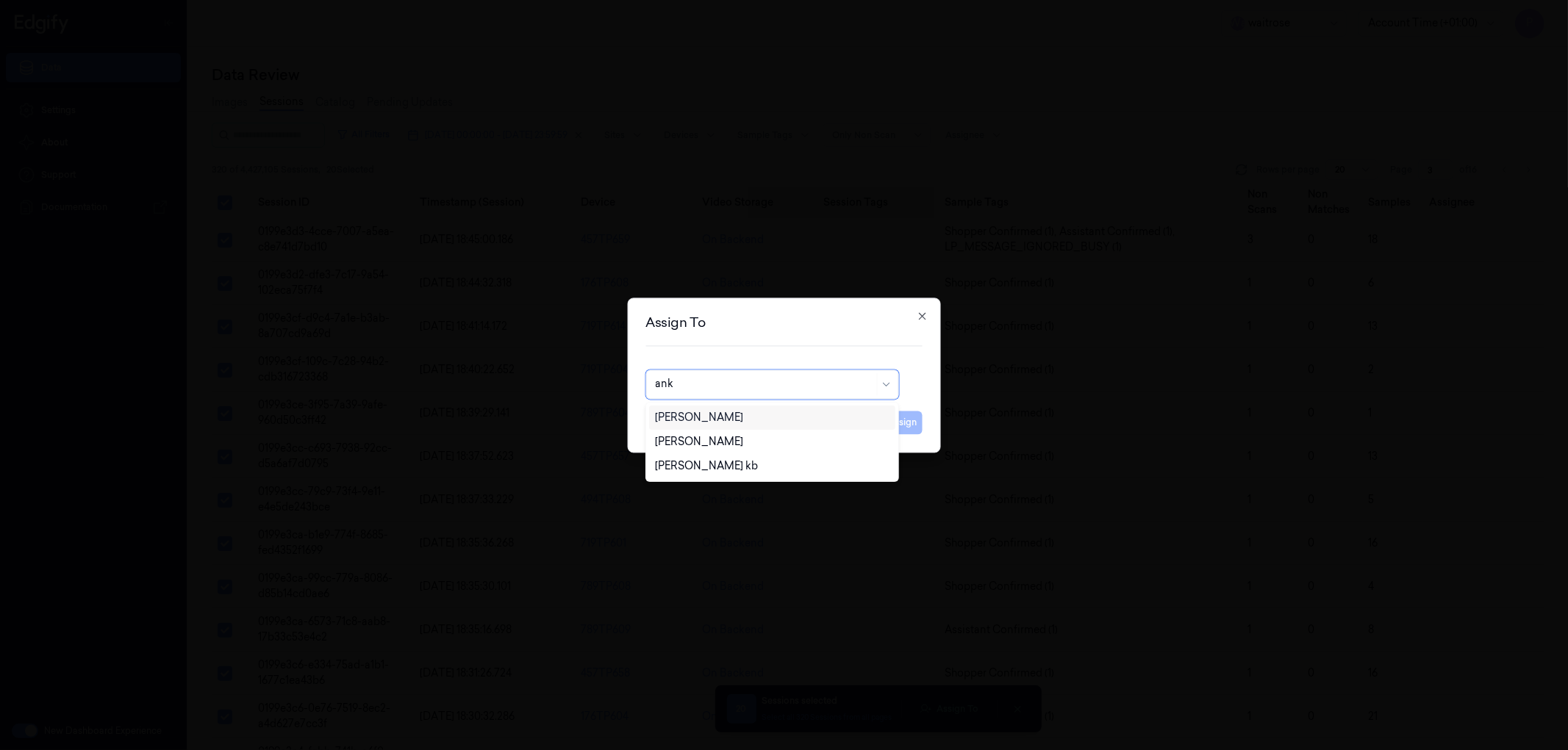
click at [720, 416] on div "[PERSON_NAME]" at bounding box center [772, 418] width 234 height 15
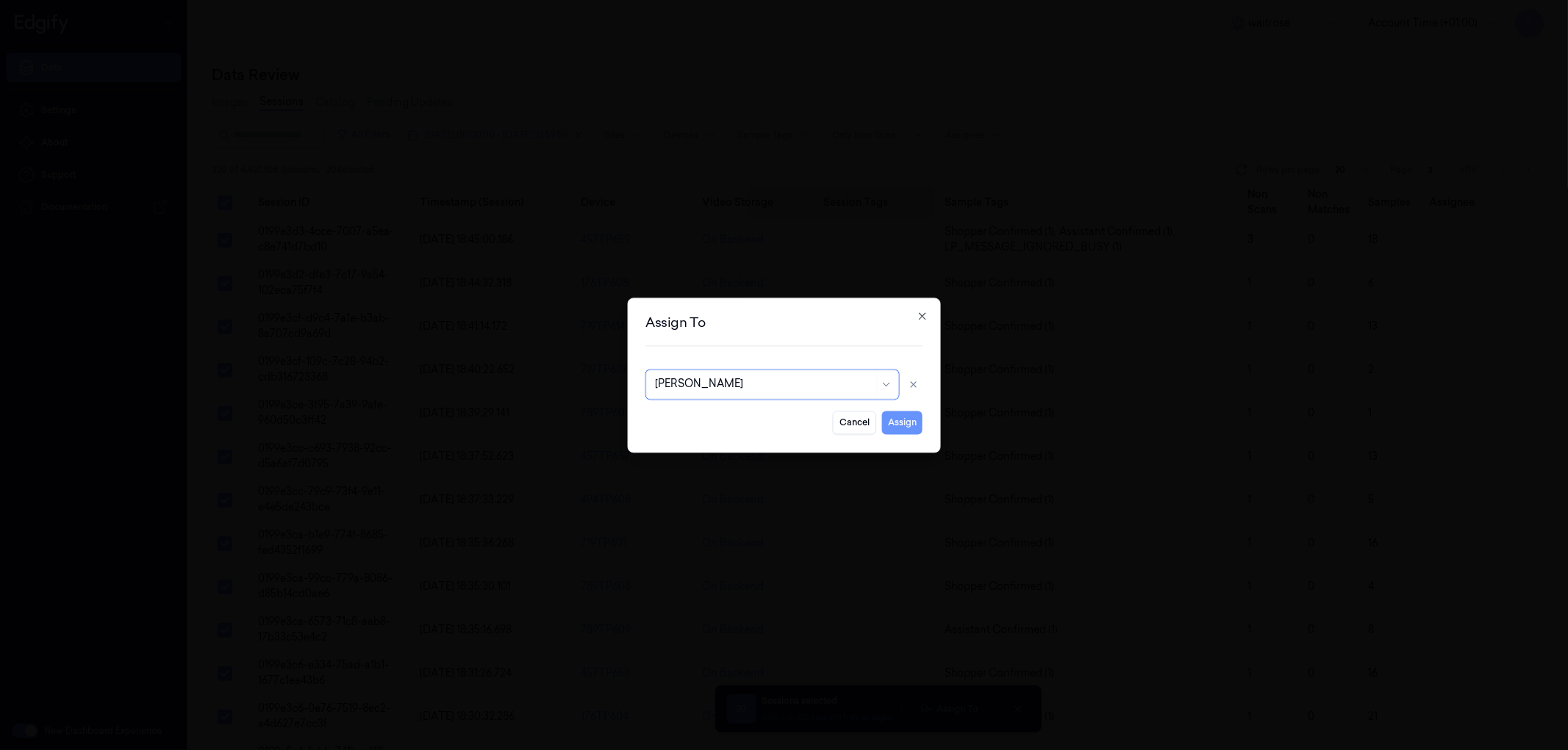
click at [915, 419] on button "Assign" at bounding box center [901, 422] width 40 height 24
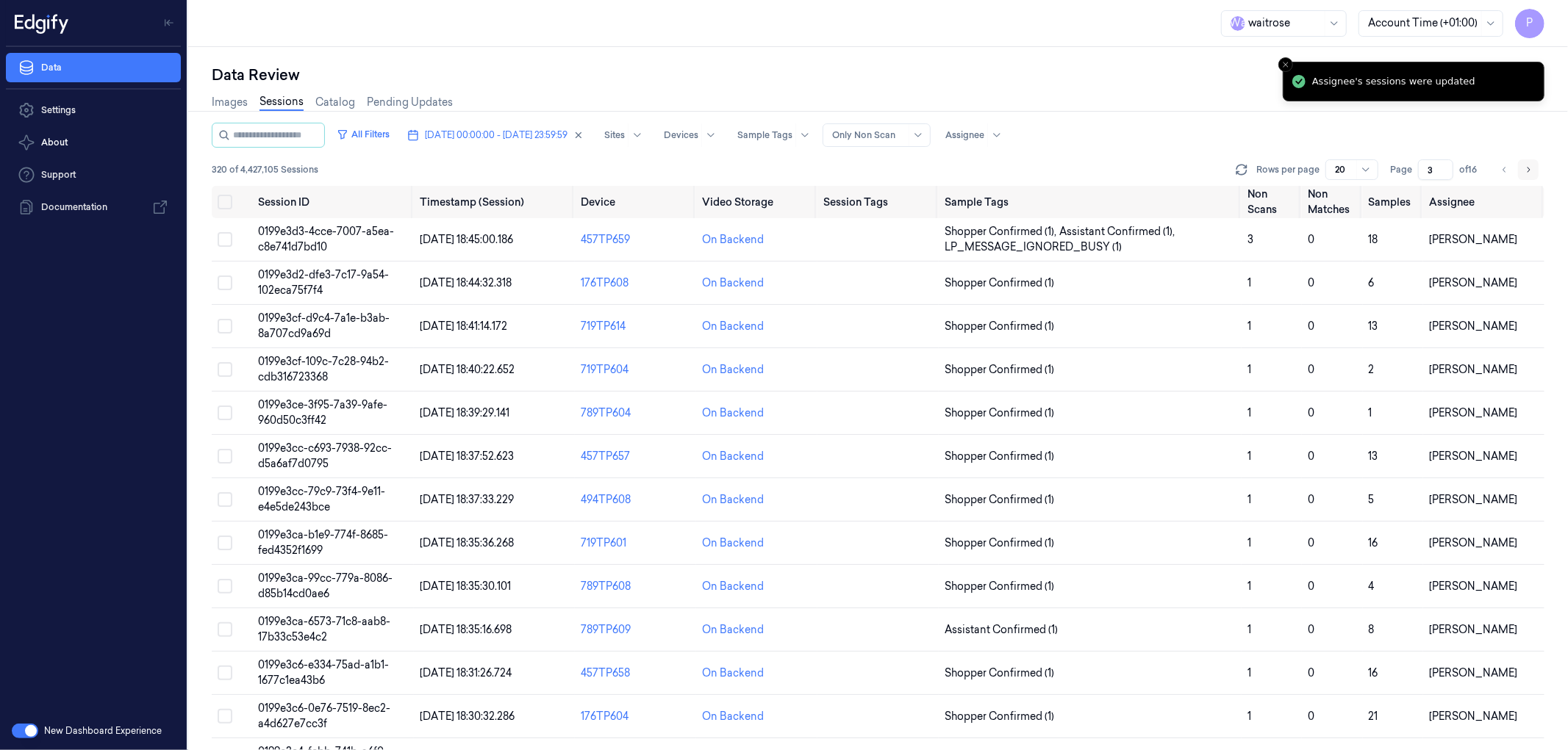
click at [1526, 166] on icon "Go to next page" at bounding box center [1528, 170] width 9 height 12
type input "4"
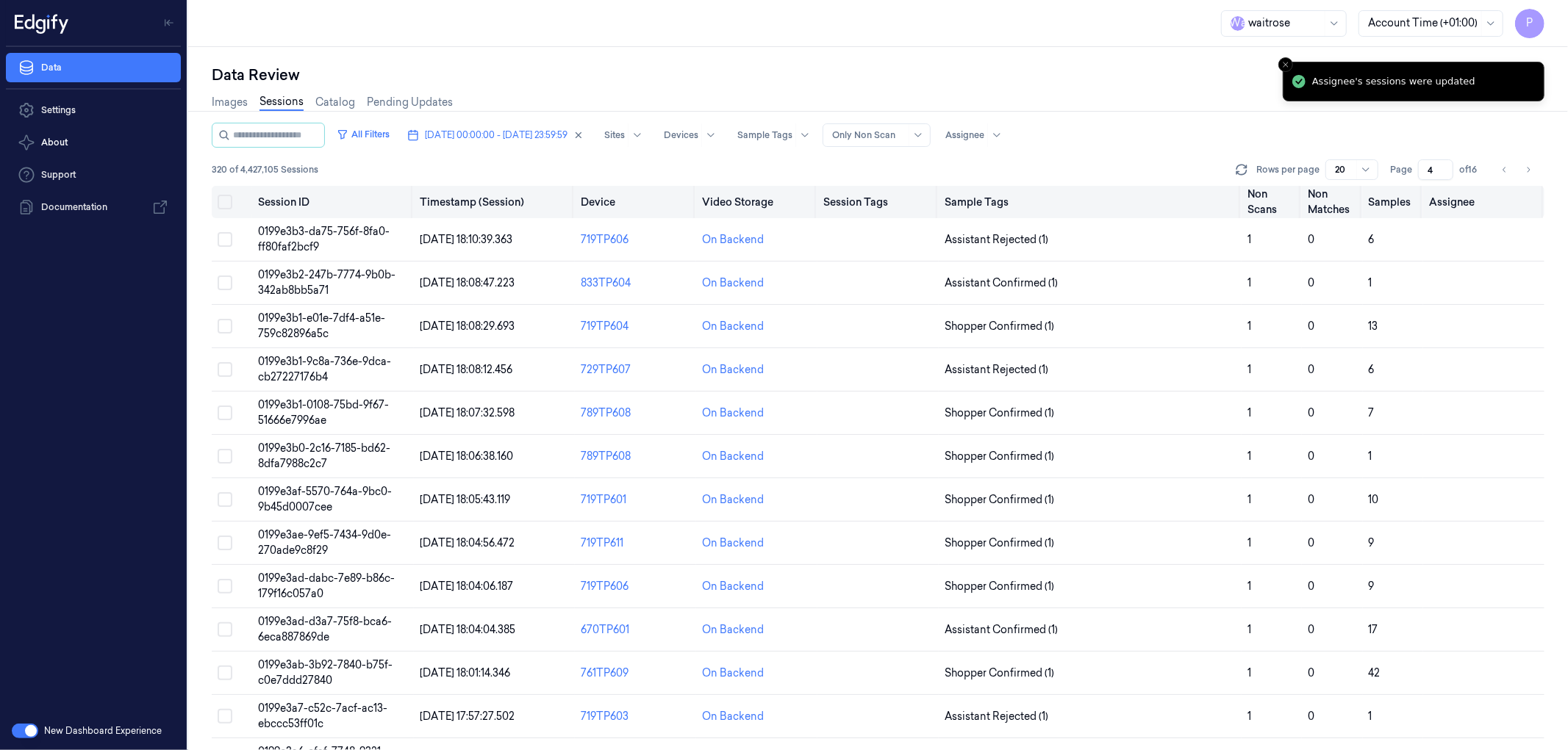
click at [221, 199] on button "Select all" at bounding box center [224, 201] width 15 height 15
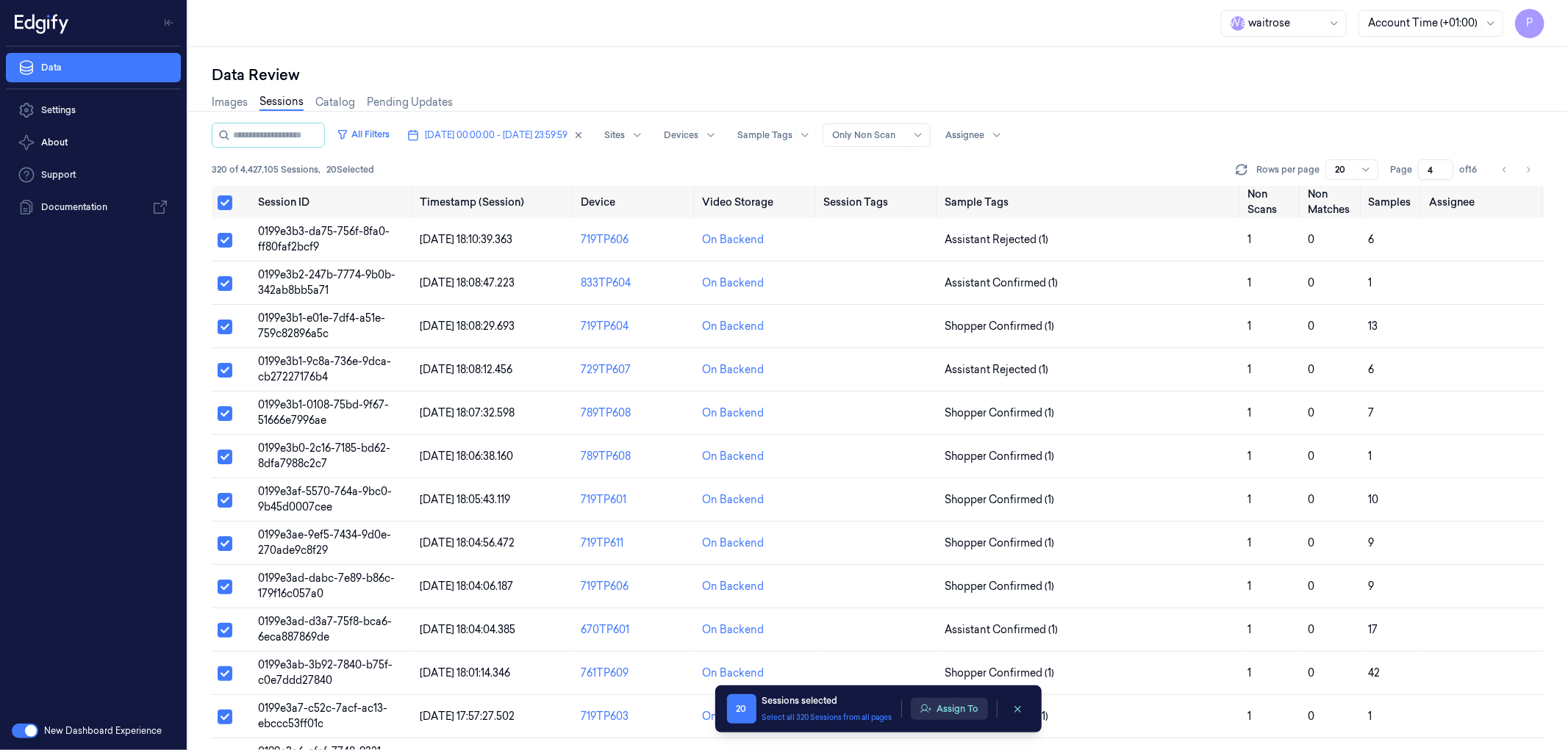
click at [946, 712] on button "Assign To" at bounding box center [949, 709] width 77 height 22
click at [947, 712] on button "Assign To" at bounding box center [949, 709] width 77 height 22
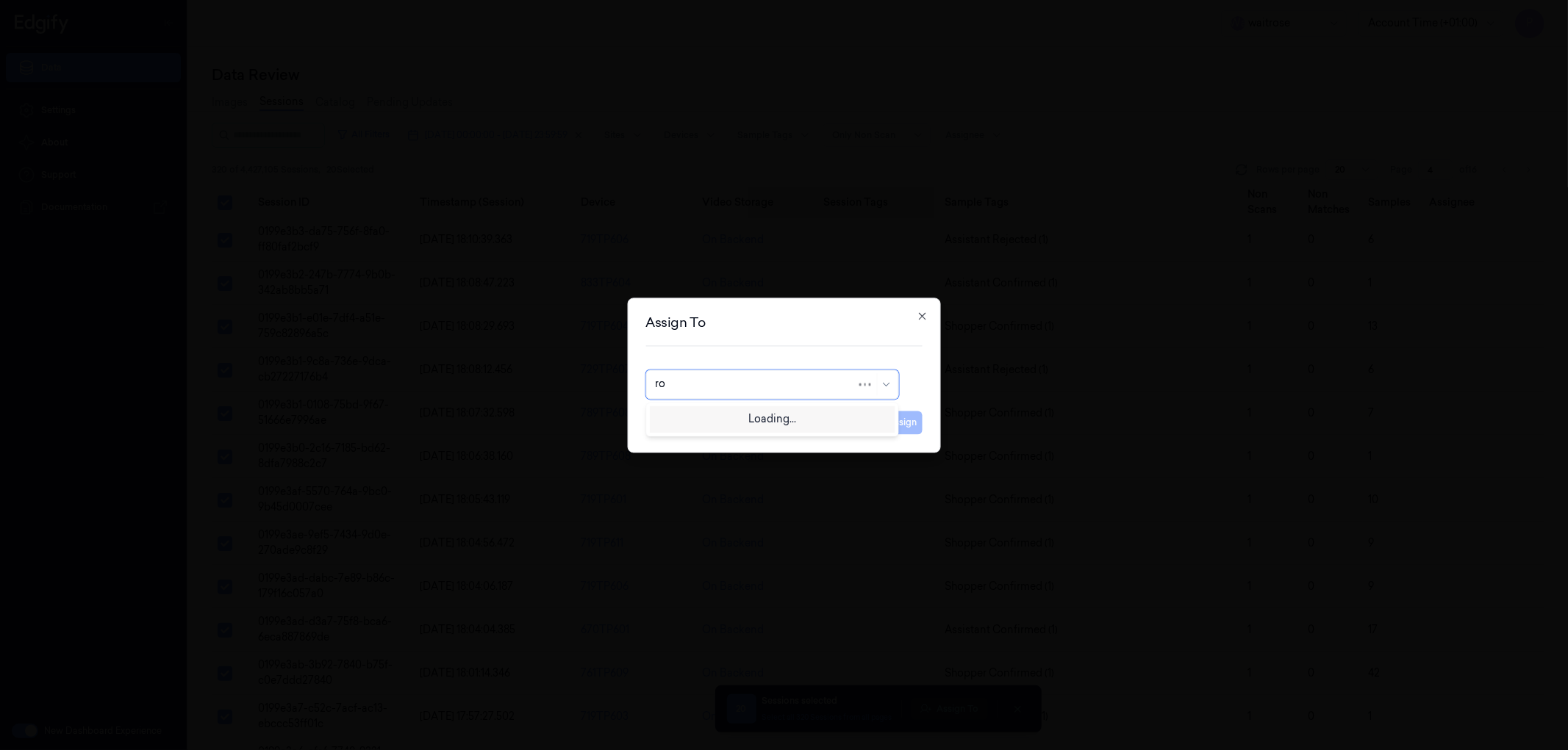
type input "roh"
click at [672, 420] on div "[PERSON_NAME]" at bounding box center [698, 418] width 88 height 15
click at [913, 422] on button "Assign" at bounding box center [901, 422] width 40 height 24
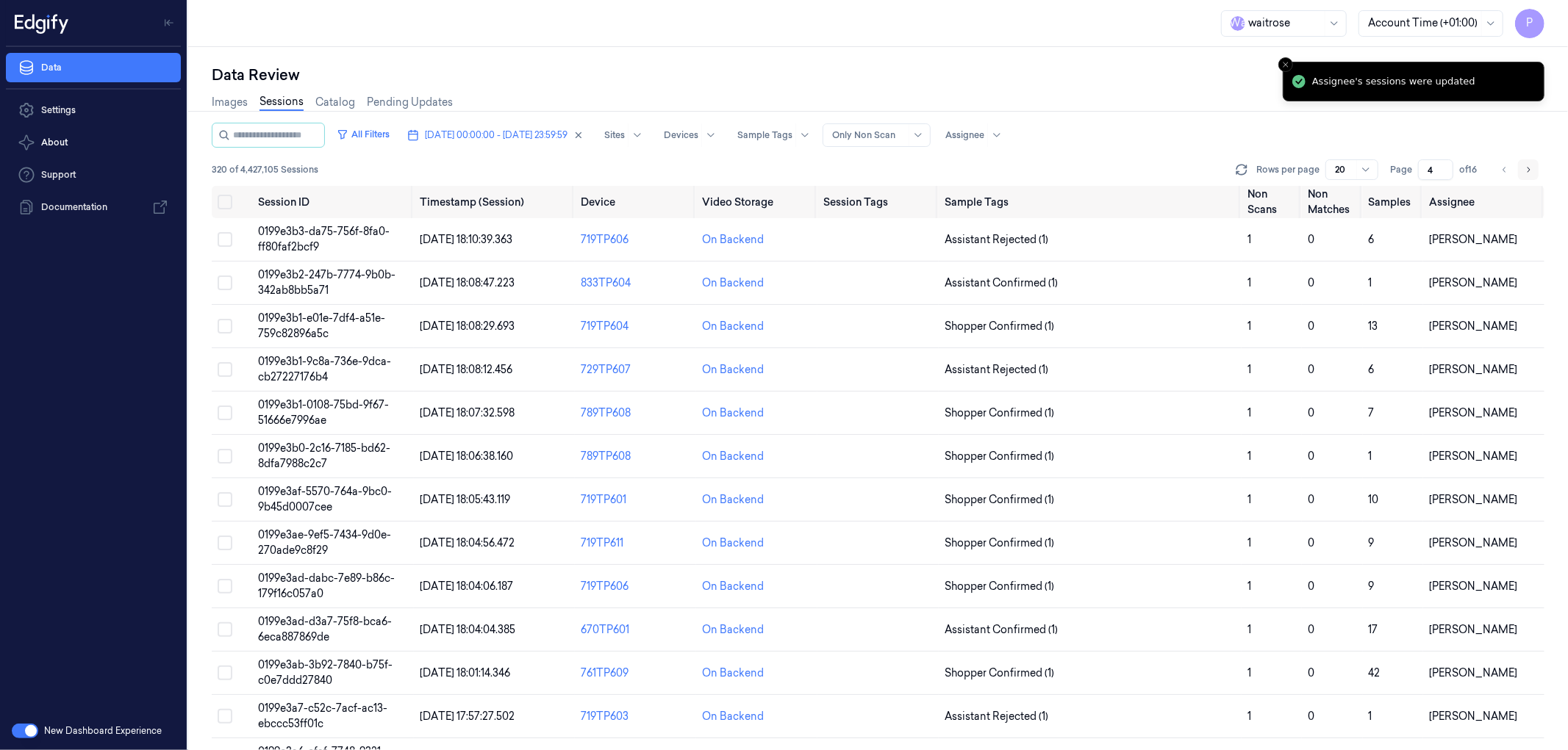
click at [1532, 166] on icon "Go to next page" at bounding box center [1528, 170] width 9 height 12
type input "5"
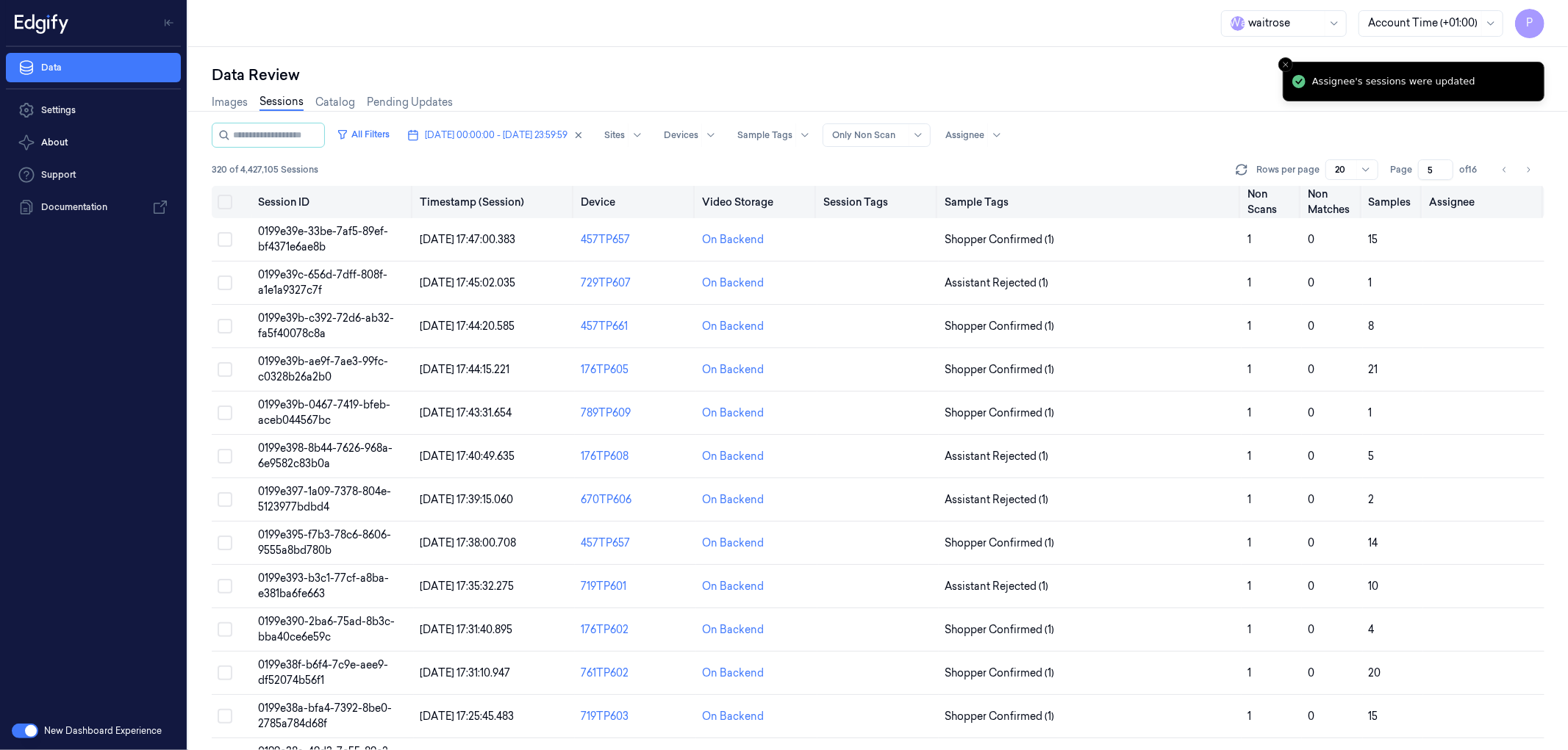
click at [224, 199] on button "Select all" at bounding box center [224, 201] width 15 height 15
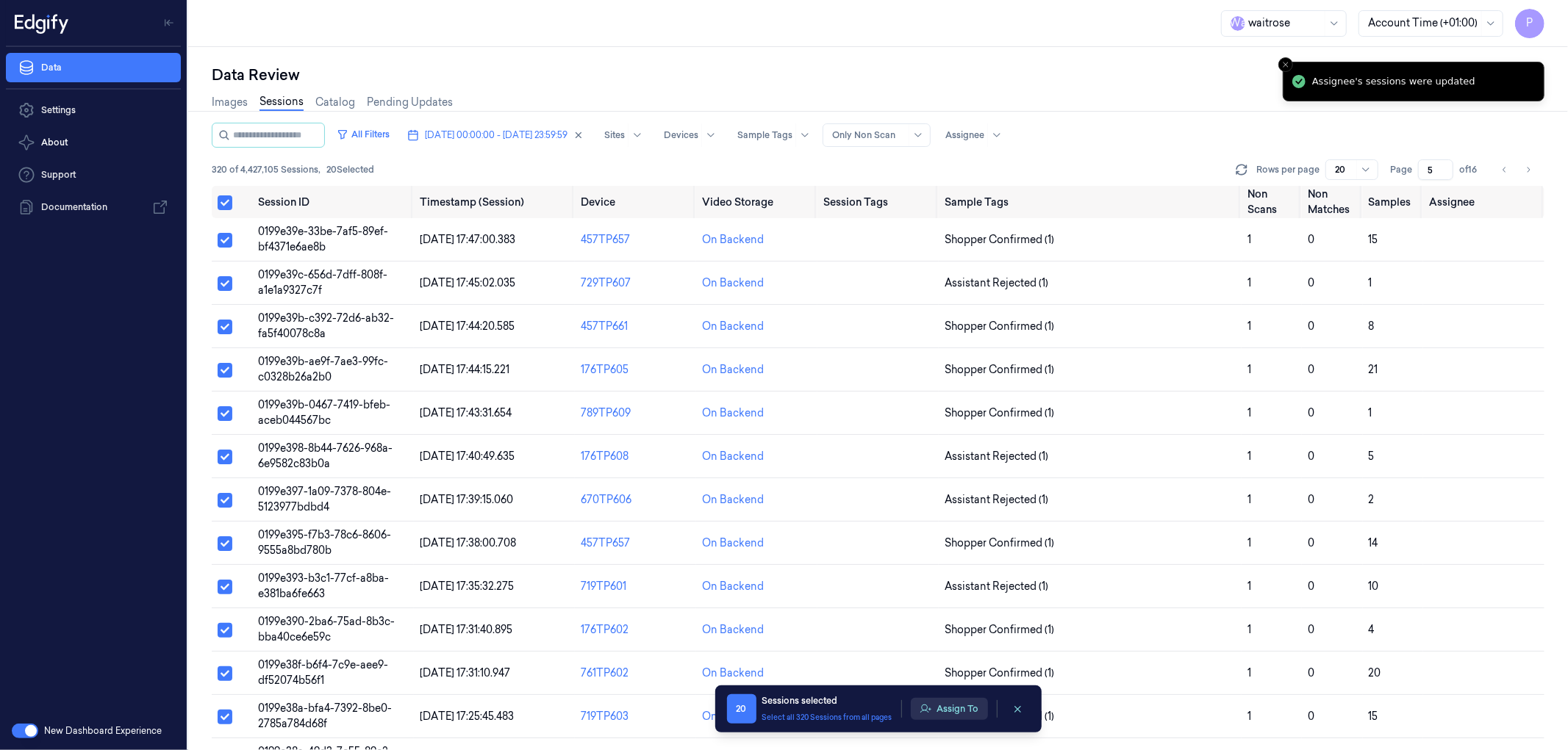
click at [961, 707] on button "Assign To" at bounding box center [949, 709] width 77 height 22
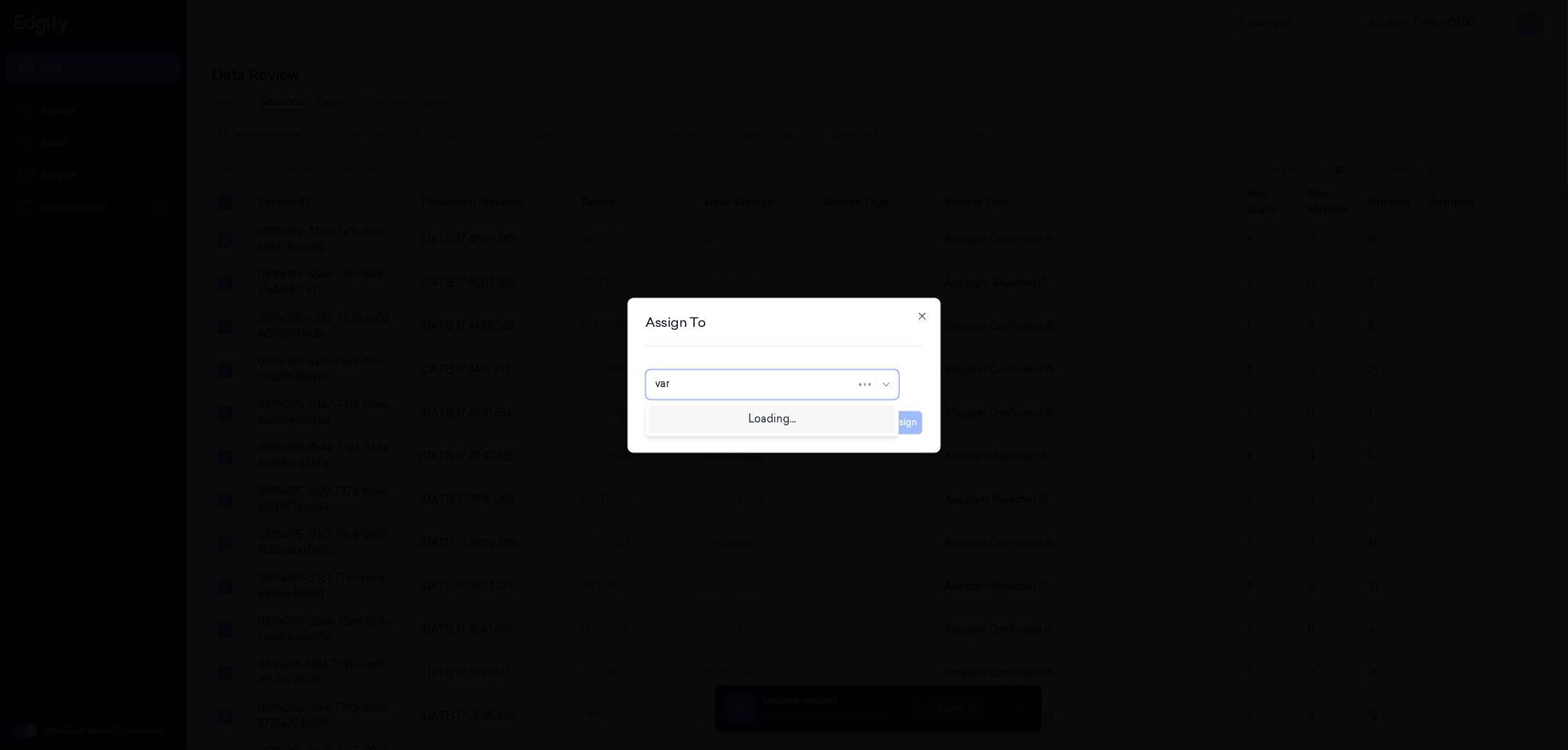
type input "vars"
click at [702, 412] on div "[PERSON_NAME]" at bounding box center [698, 418] width 88 height 15
click at [901, 427] on button "Assign" at bounding box center [901, 422] width 40 height 24
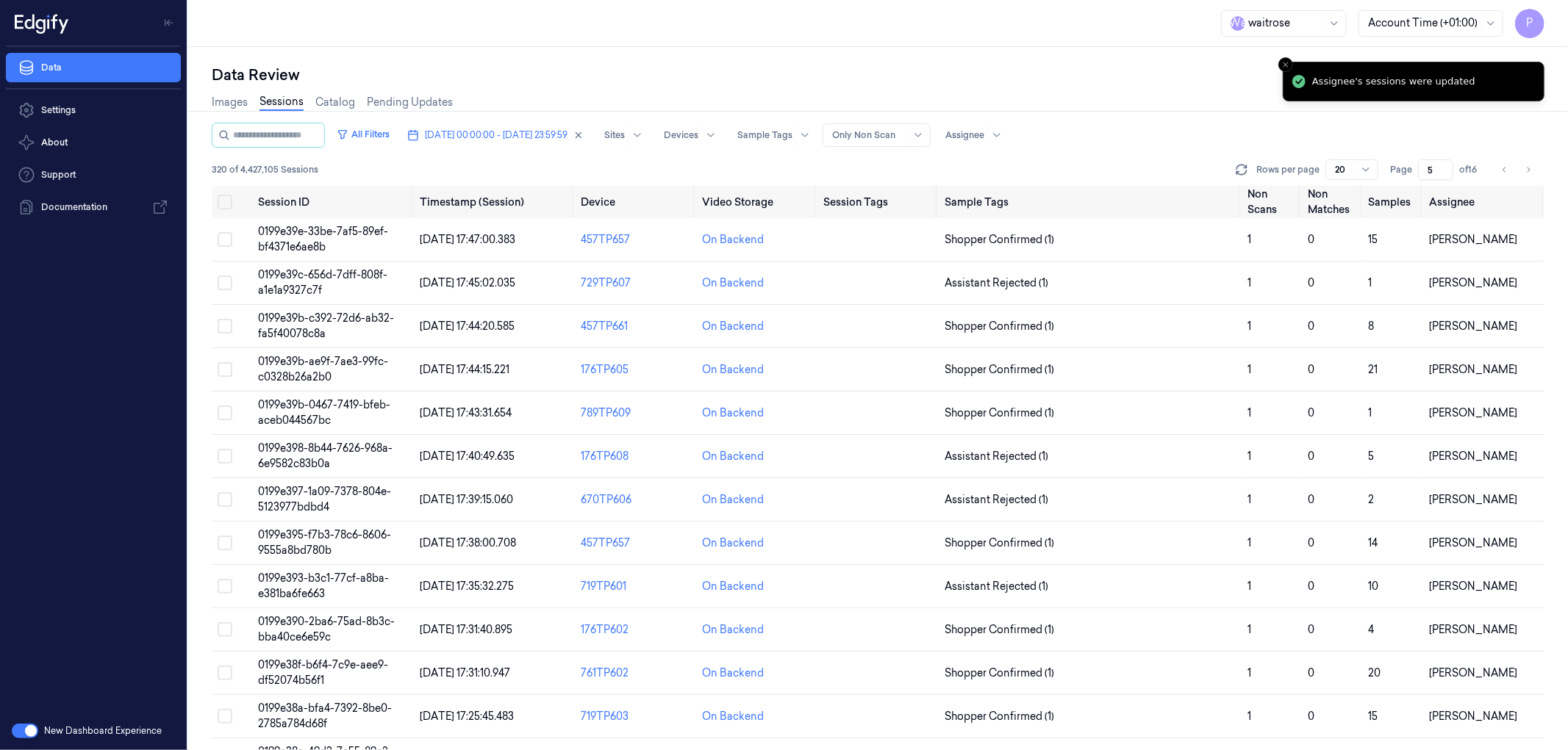
click at [1167, 87] on div "Images Sessions Catalog Pending Updates" at bounding box center [877, 104] width 1332 height 38
